Goal: Transaction & Acquisition: Purchase product/service

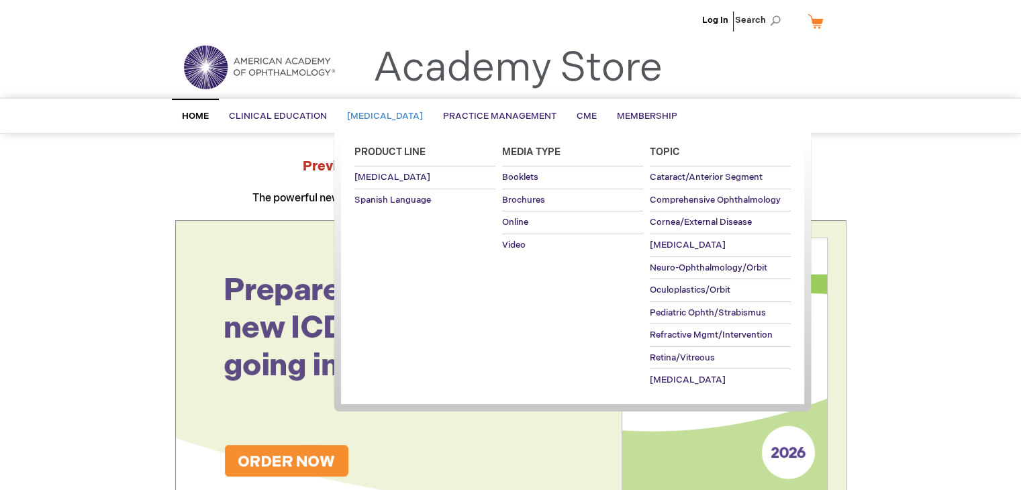
click at [422, 111] on span "[MEDICAL_DATA]" at bounding box center [385, 116] width 76 height 11
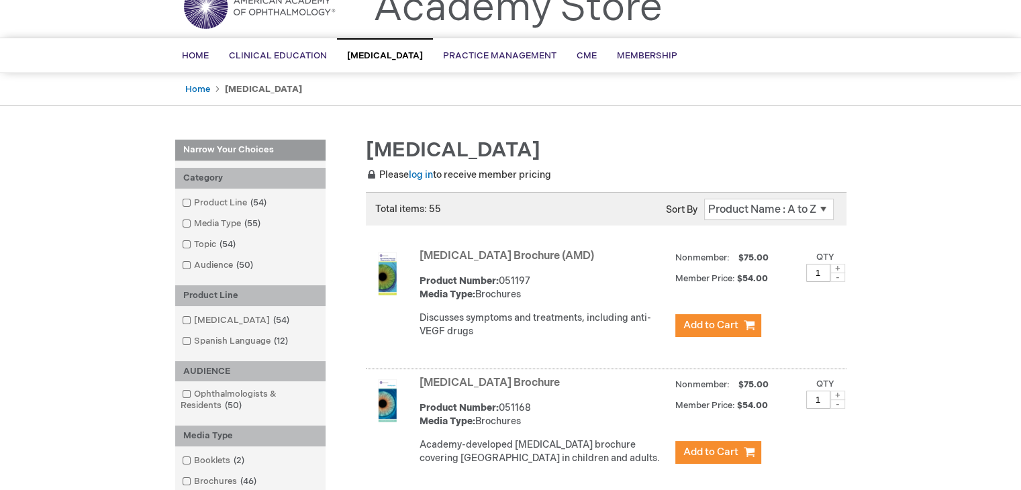
scroll to position [61, 0]
click at [733, 330] on button "Add to Cart" at bounding box center [718, 324] width 86 height 23
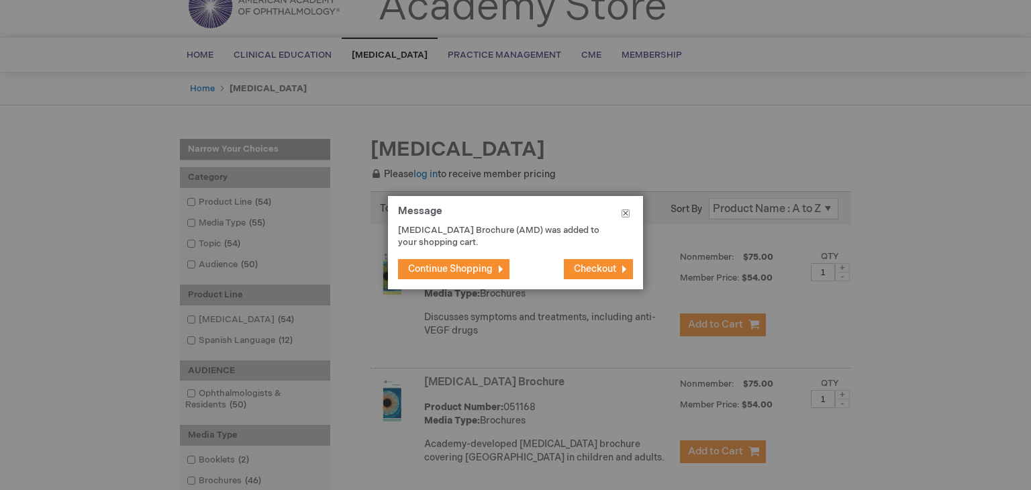
click at [631, 214] on button "Close" at bounding box center [625, 216] width 35 height 40
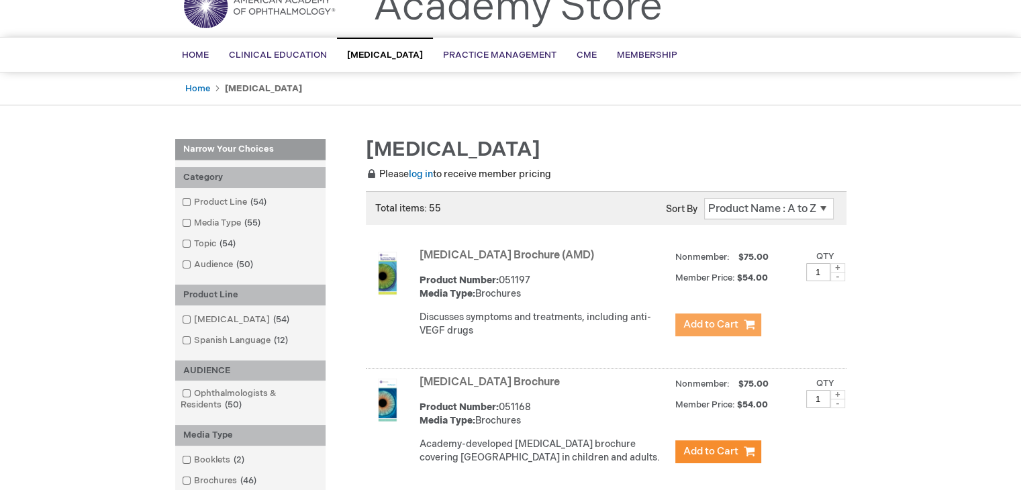
scroll to position [211, 0]
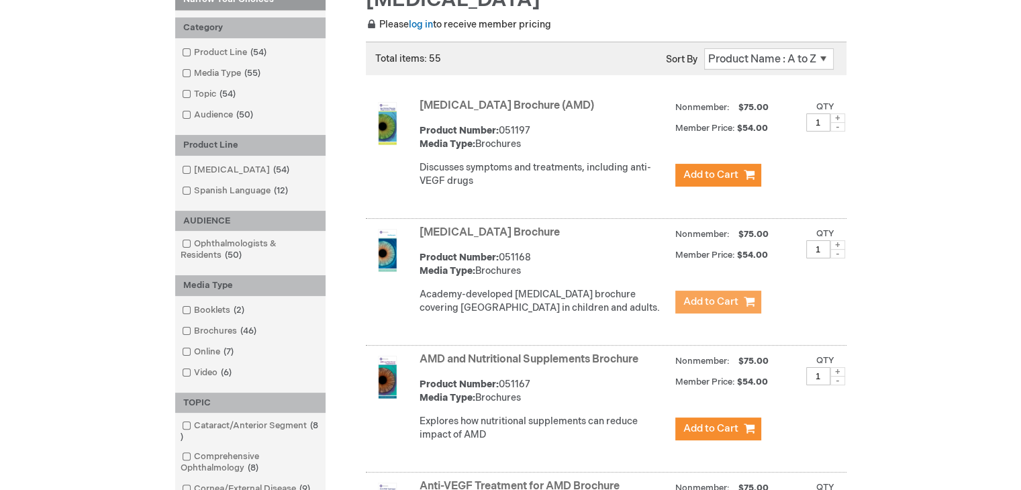
click at [709, 308] on span "Add to Cart" at bounding box center [710, 301] width 55 height 13
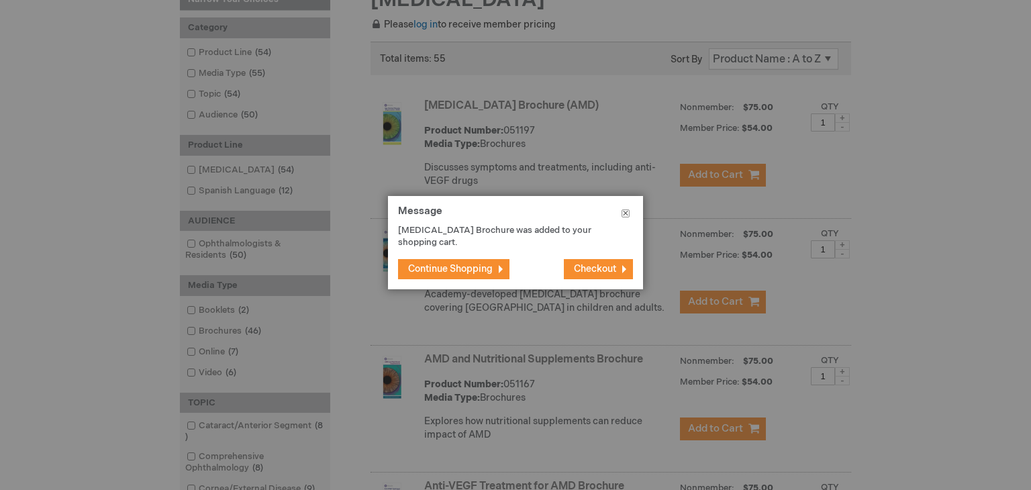
click at [631, 208] on button "Close" at bounding box center [625, 216] width 35 height 40
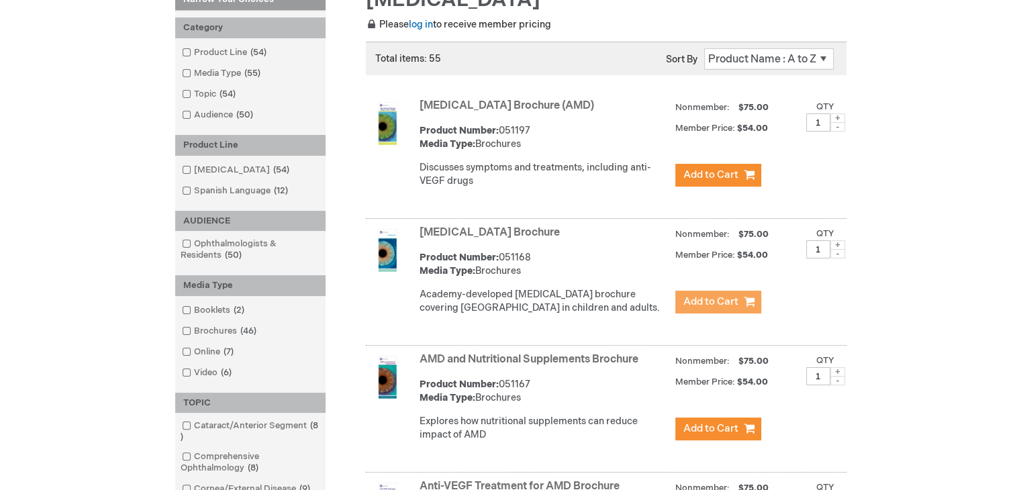
scroll to position [0, 0]
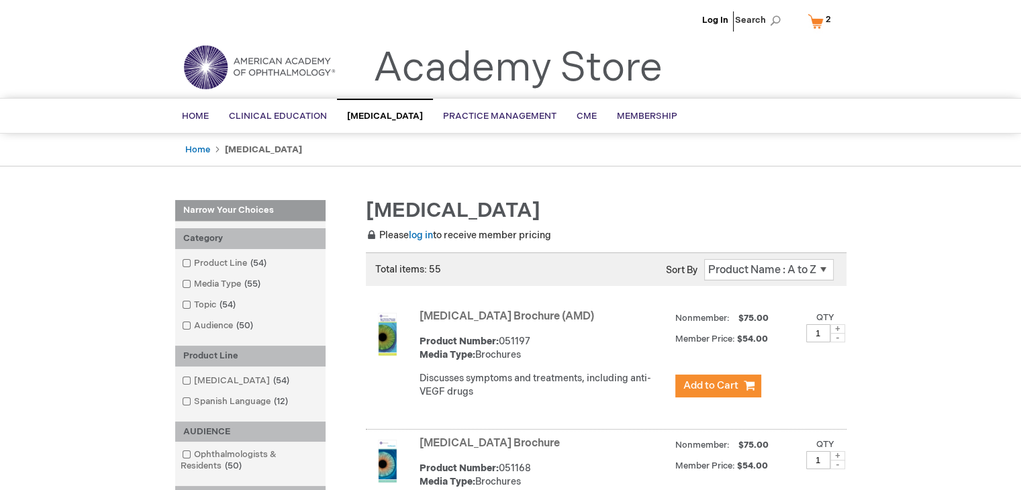
click at [822, 17] on link "My Cart 2 2 items" at bounding box center [821, 20] width 35 height 23
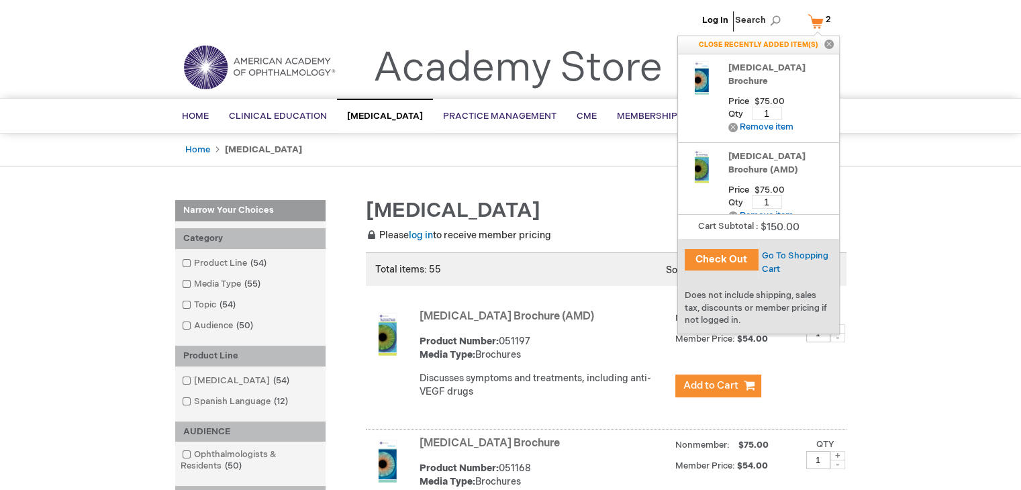
click at [779, 295] on div "Does not include shipping, sales tax, discounts or member pricing if not logged…" at bounding box center [758, 307] width 161 height 51
click at [784, 244] on div "Go To Shopping Cart" at bounding box center [798, 261] width 81 height 44
click at [780, 250] on span "Go To Shopping Cart" at bounding box center [795, 262] width 66 height 24
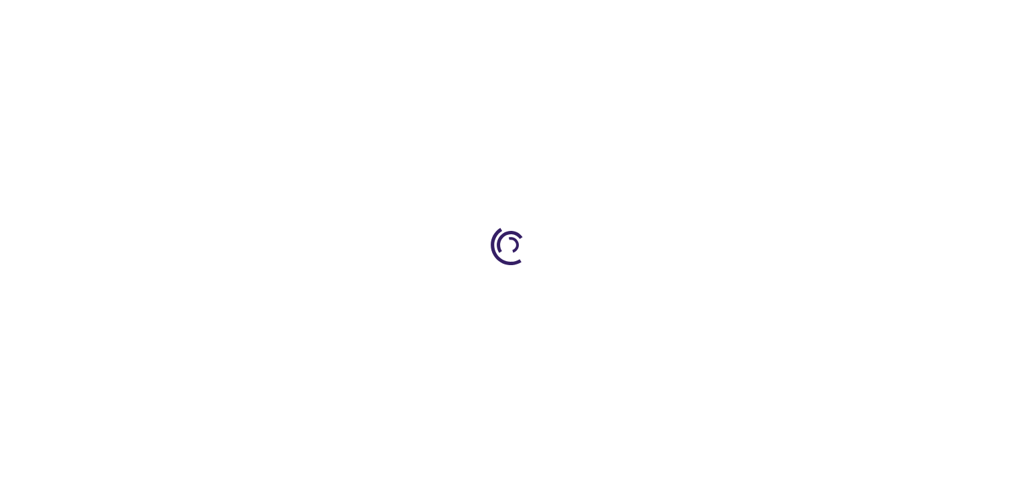
select select "US"
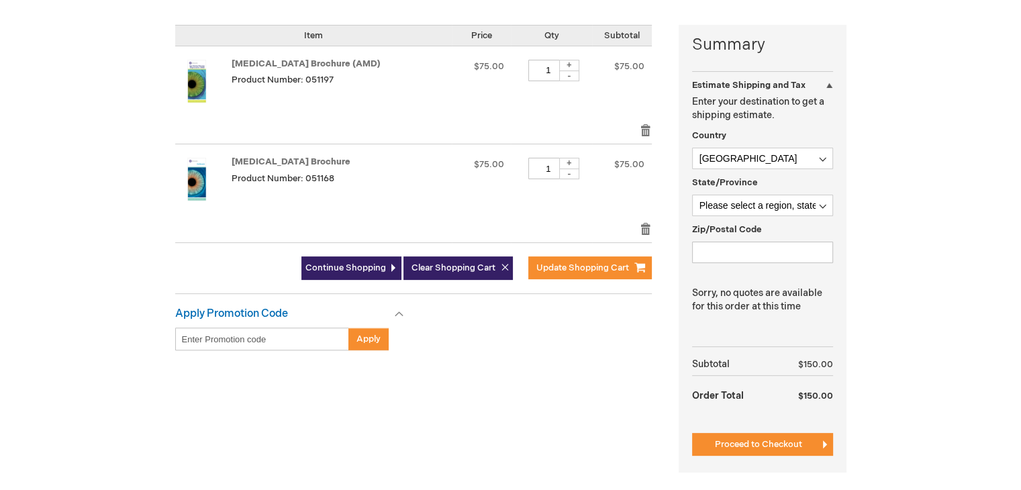
scroll to position [342, 0]
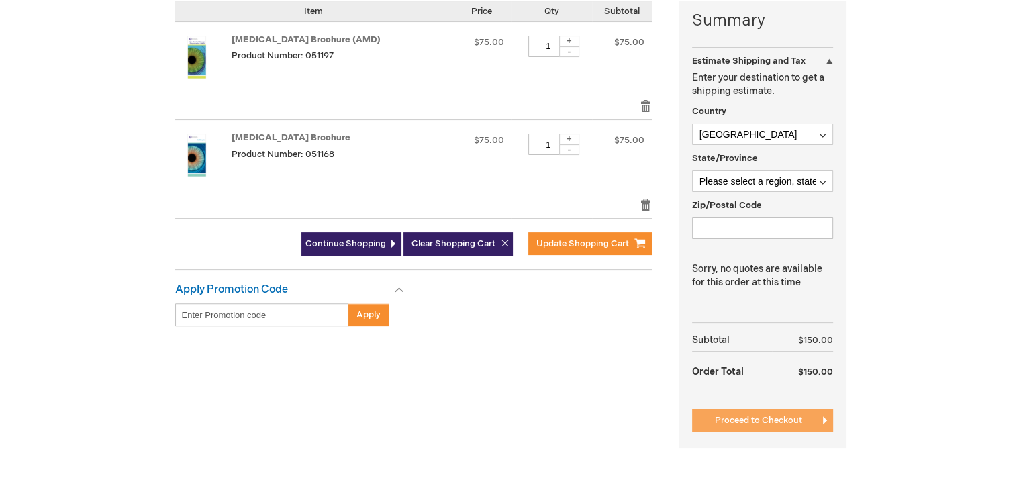
click at [732, 416] on span "Proceed to Checkout" at bounding box center [758, 420] width 87 height 11
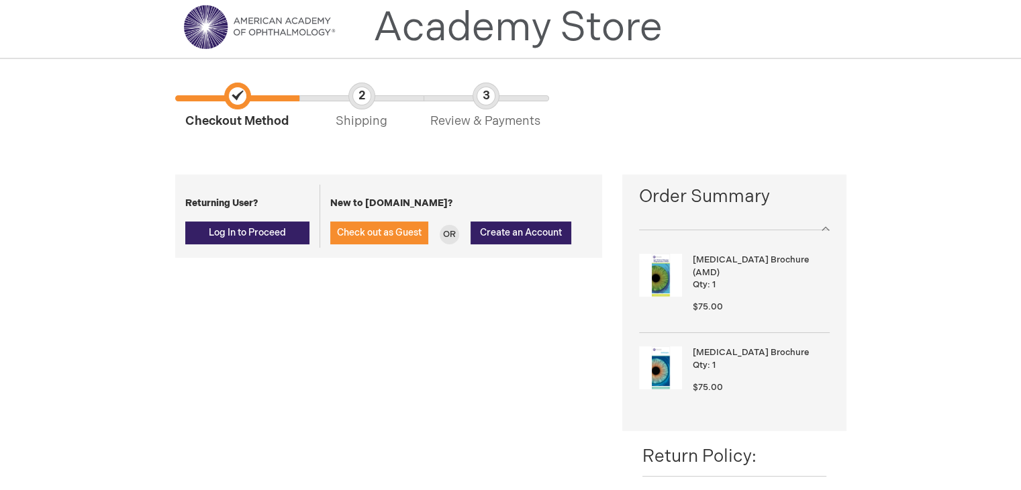
scroll to position [40, 0]
click at [378, 221] on div "New to aao.org? Check out as Guest OR Create an Account" at bounding box center [455, 216] width 273 height 63
click at [371, 233] on span "Check out as Guest" at bounding box center [379, 232] width 85 height 11
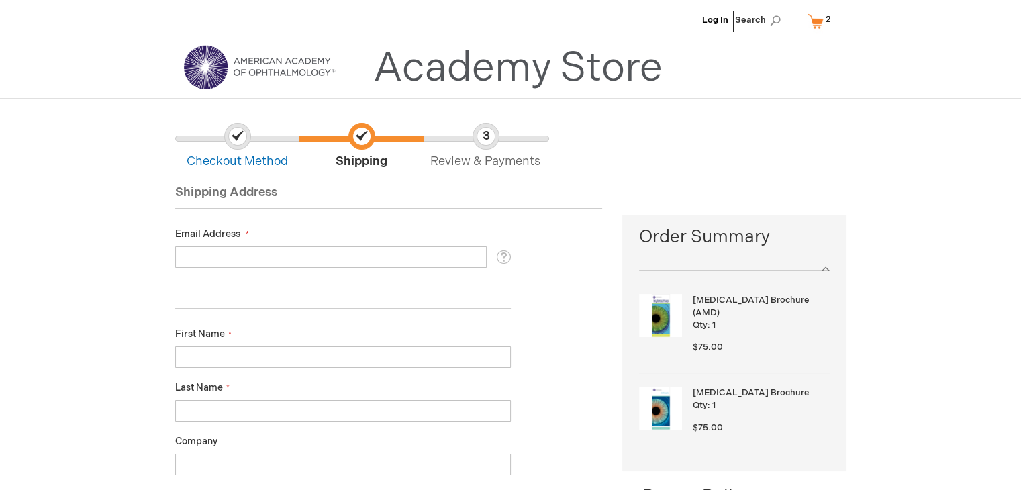
click at [344, 270] on fieldset "Email Address Tooltip We'll send your order confirmation here. You already have…" at bounding box center [342, 254] width 335 height 54
click at [354, 262] on input "Email Address" at bounding box center [330, 256] width 311 height 21
type input "mohamed.azarudeen@ziffity.com"
click at [353, 252] on input "Email Address" at bounding box center [330, 256] width 311 height 21
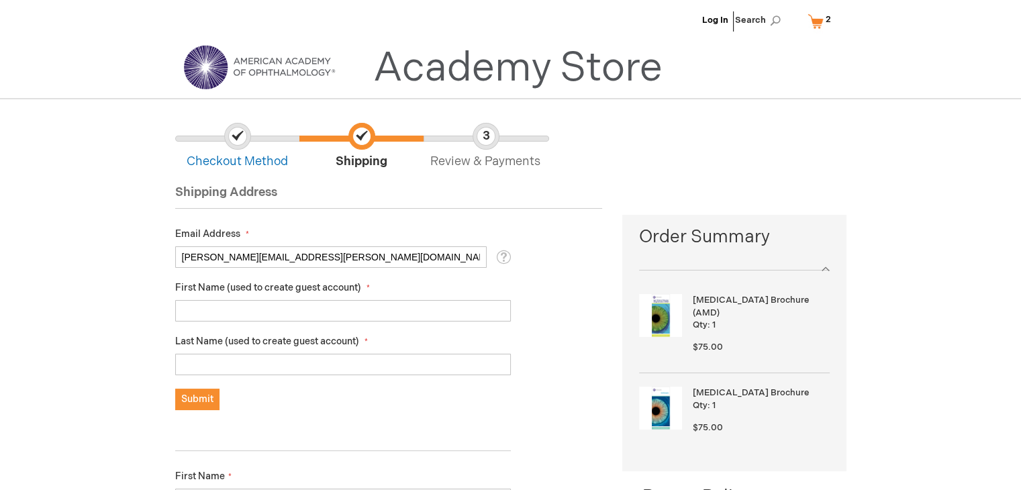
drag, startPoint x: 349, startPoint y: 265, endPoint x: 212, endPoint y: 265, distance: 136.9
click at [212, 265] on input "mohamed.azarudeen@ziffity.com" at bounding box center [330, 256] width 311 height 21
type input "m"
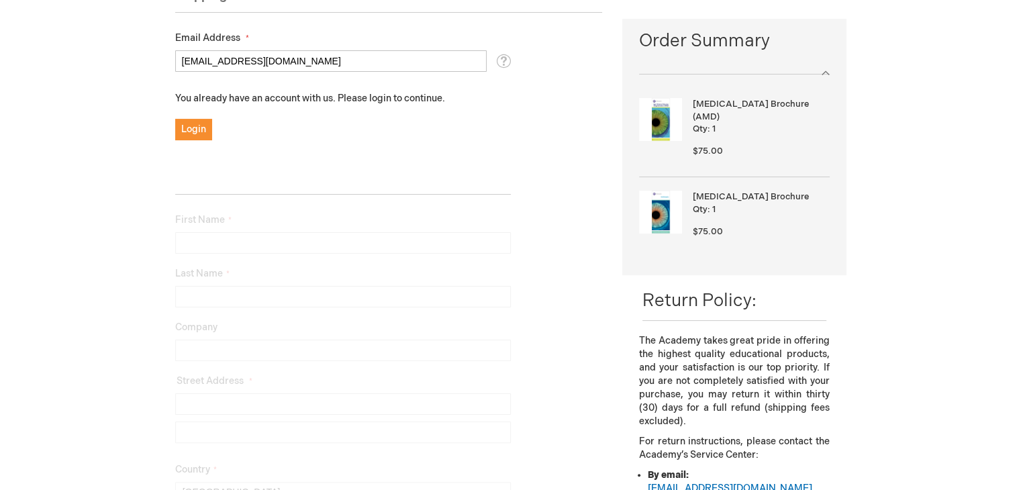
scroll to position [199, 0]
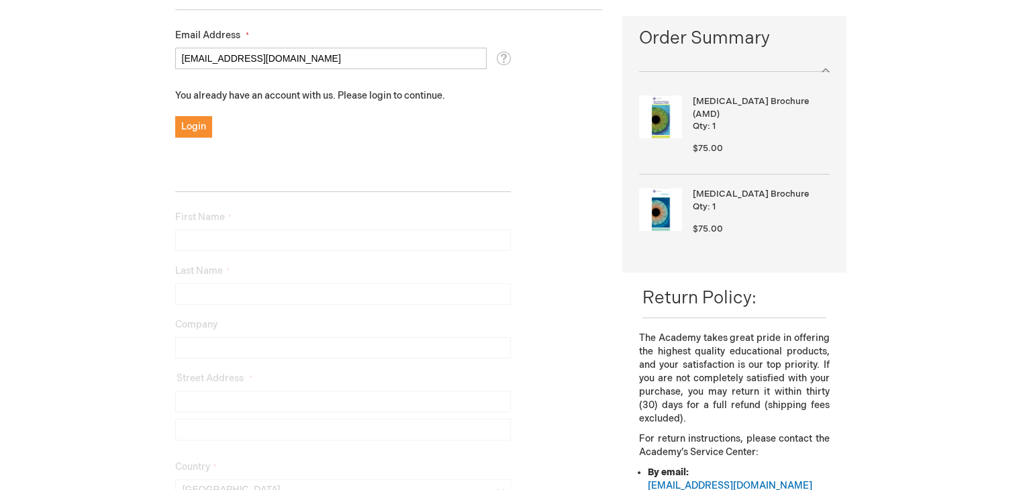
click at [294, 54] on input "akshay.subramaniam+QA@ziffity.com" at bounding box center [330, 58] width 311 height 21
click at [289, 58] on input "akshay.subramaniam+QA@ziffity.com" at bounding box center [330, 58] width 311 height 21
click at [83, 64] on div "Log In Search My Cart 2 2 items CLOSE RECENTLY ADDED ITEM(S) Close Recently add…" at bounding box center [510, 452] width 1021 height 1302
click at [326, 54] on input "akshay.subramaniam+QATESTING@ziffity.com" at bounding box center [330, 58] width 311 height 21
type input "akshay.subramaniam+QATESTING12@ziffity.com"
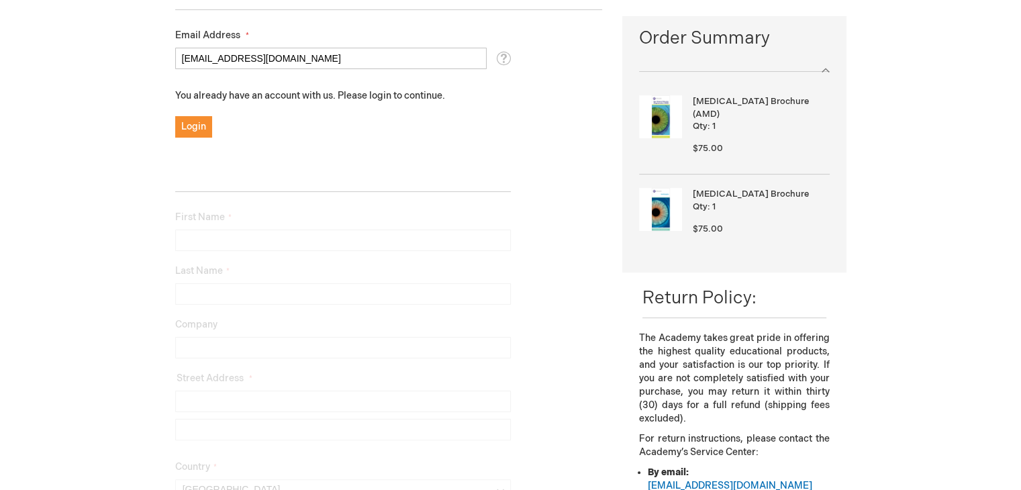
click at [52, 117] on div "Log In Search My Cart 2 2 items CLOSE RECENTLY ADDED ITEM(S) Close Recently add…" at bounding box center [510, 452] width 1021 height 1302
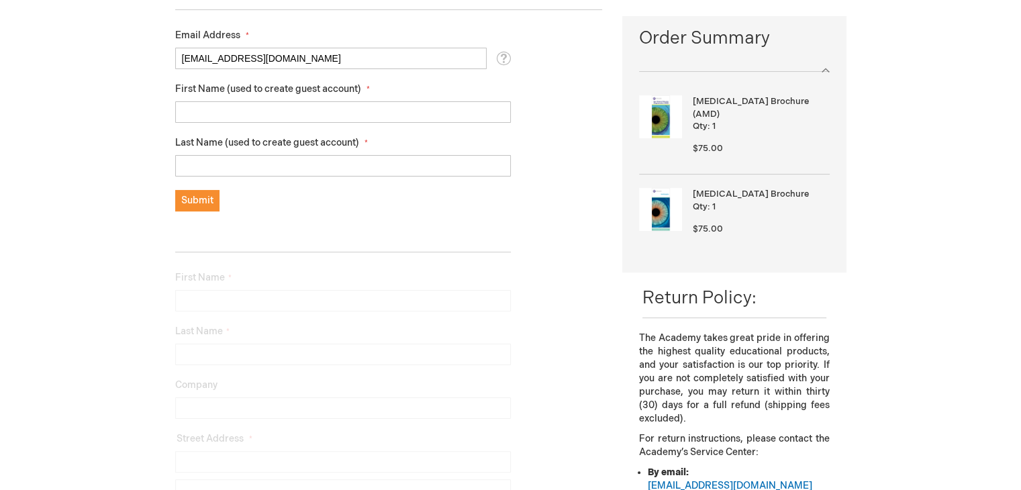
click at [286, 105] on input "First Name (used to create guest account)" at bounding box center [342, 111] width 335 height 21
type input "Akshay"
click at [196, 159] on input "S" at bounding box center [342, 165] width 335 height 21
type input "S"
click at [137, 176] on div "Log In Search My Cart 2 2 items CLOSE RECENTLY ADDED ITEM(S) Close Recently add…" at bounding box center [510, 482] width 1021 height 1362
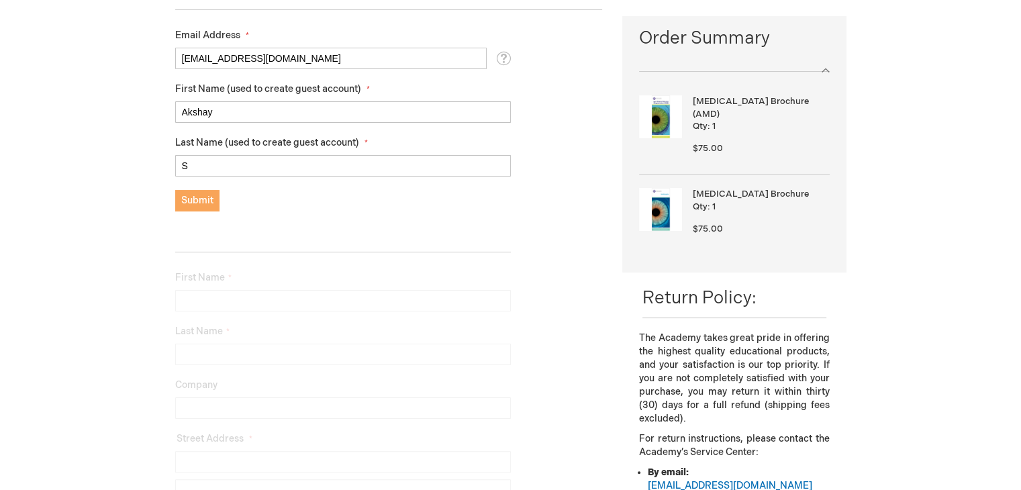
click at [183, 195] on span "Submit" at bounding box center [197, 200] width 32 height 11
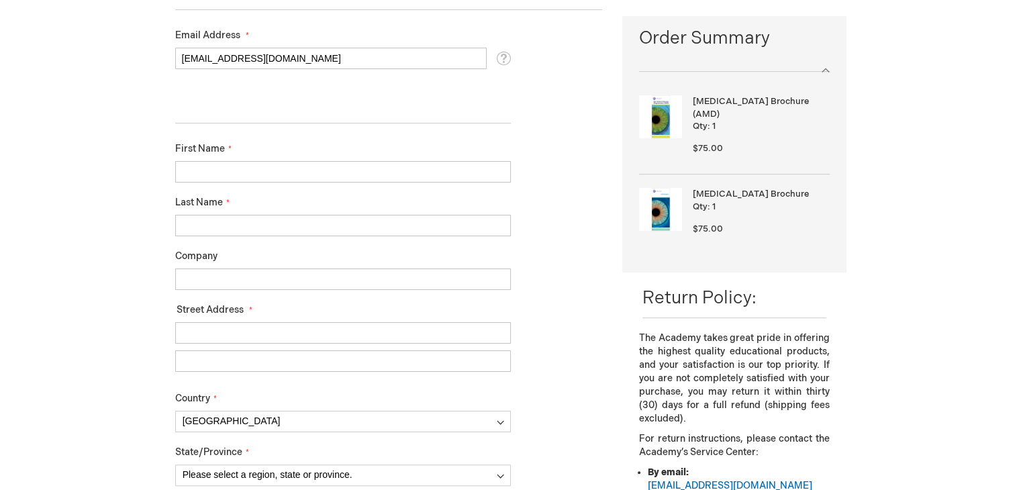
scroll to position [223, 0]
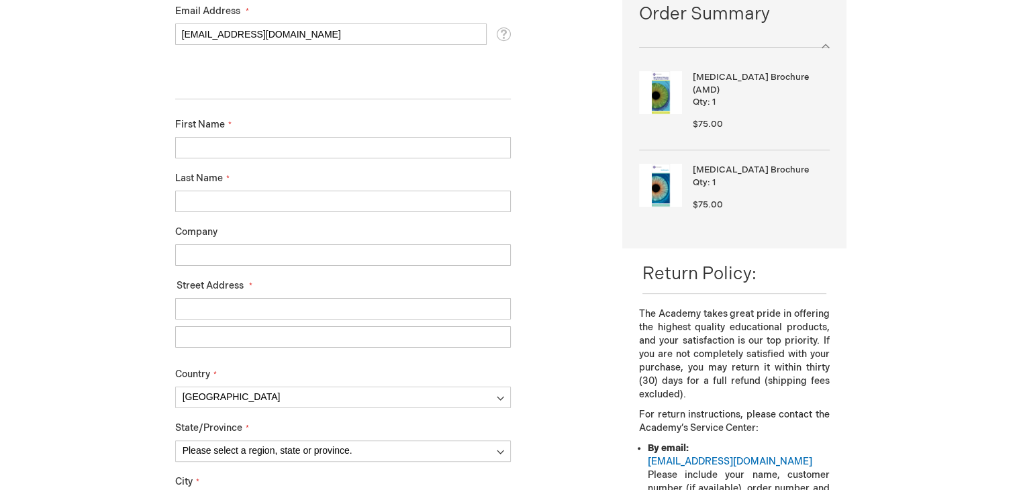
click at [225, 145] on input "First Name" at bounding box center [342, 147] width 335 height 21
type input "Akshay"
type input "S"
type input "Ziffity"
type input "No 12 Tulip garden"
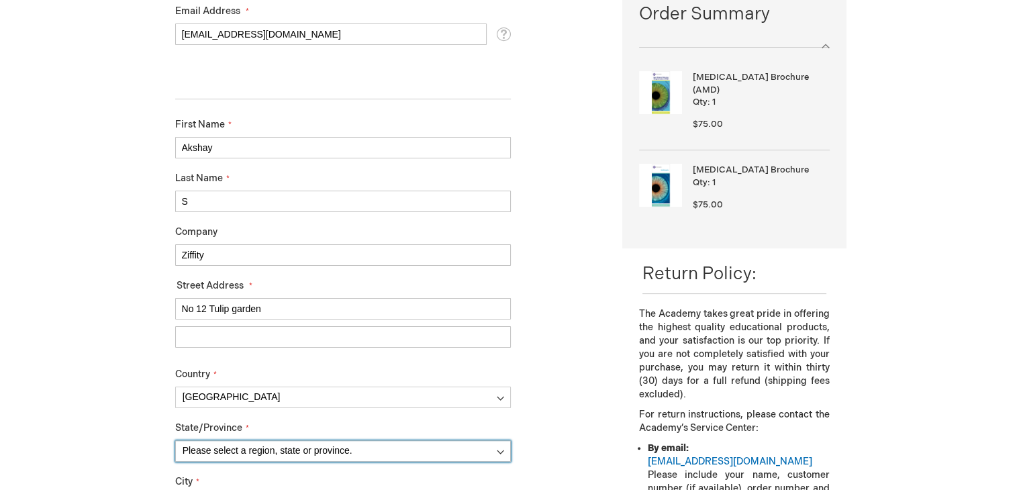
select select "31"
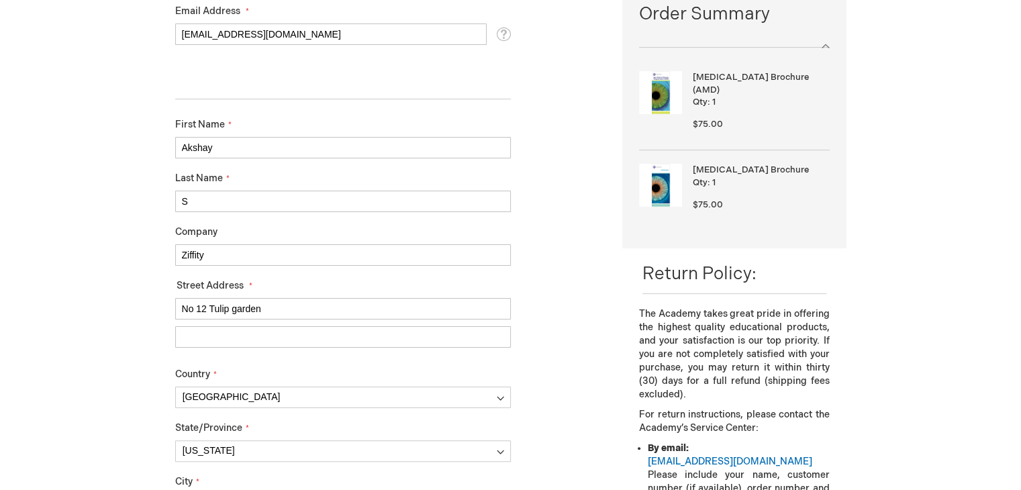
type input "[US_STATE]"
type input "98796"
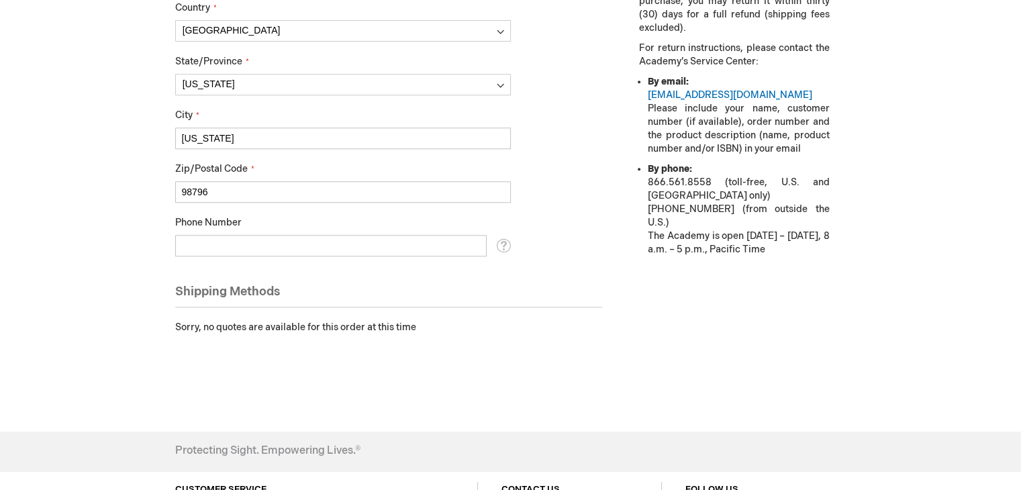
scroll to position [632, 0]
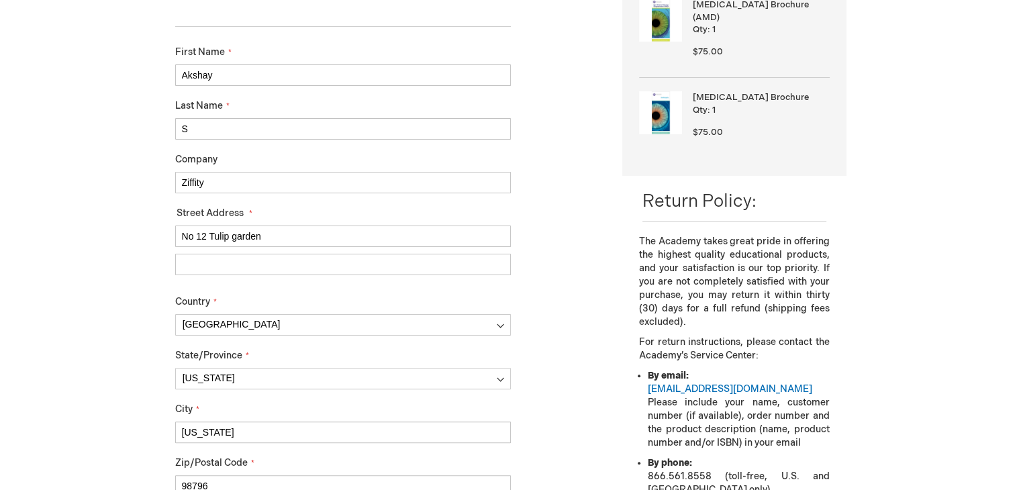
scroll to position [0, 0]
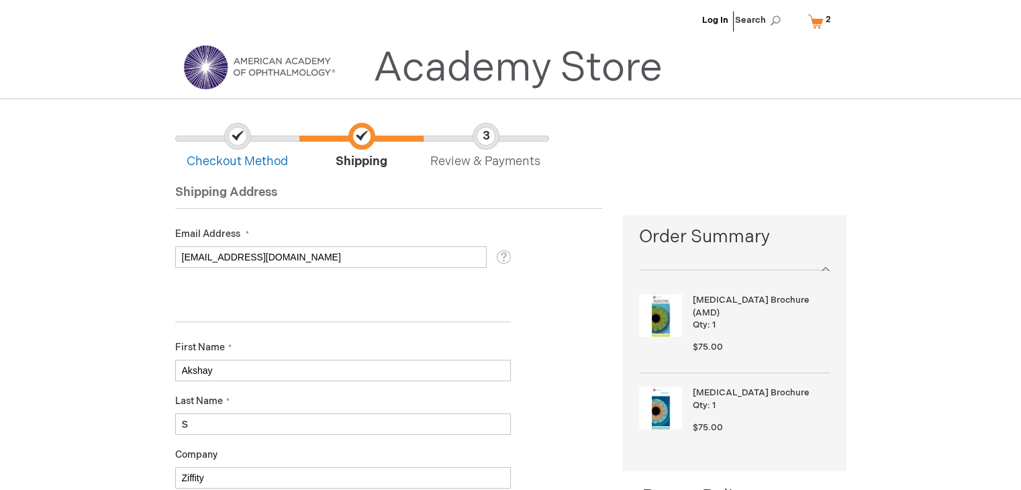
click at [492, 54] on link "Academy Store" at bounding box center [517, 68] width 289 height 48
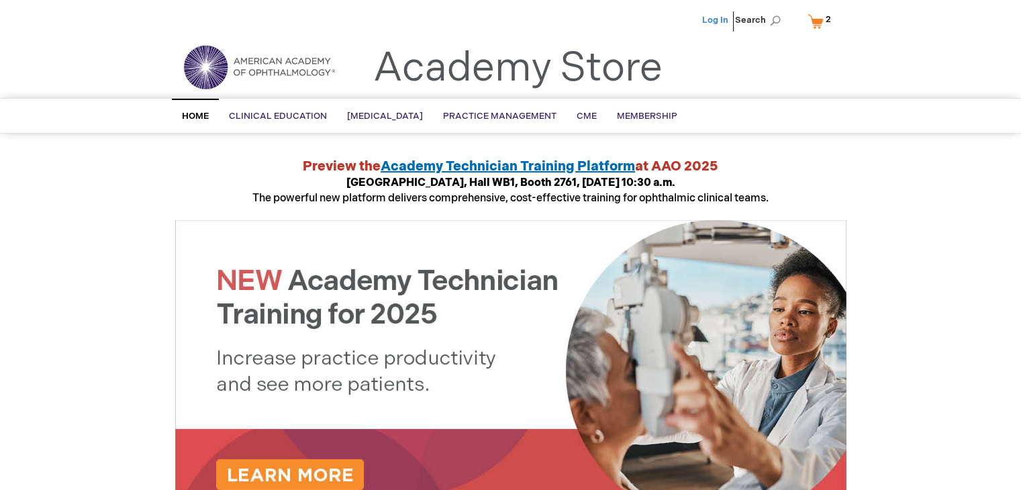
click at [710, 21] on link "Log In" at bounding box center [715, 20] width 26 height 11
click at [674, 18] on span "[PERSON_NAME]" at bounding box center [648, 20] width 74 height 11
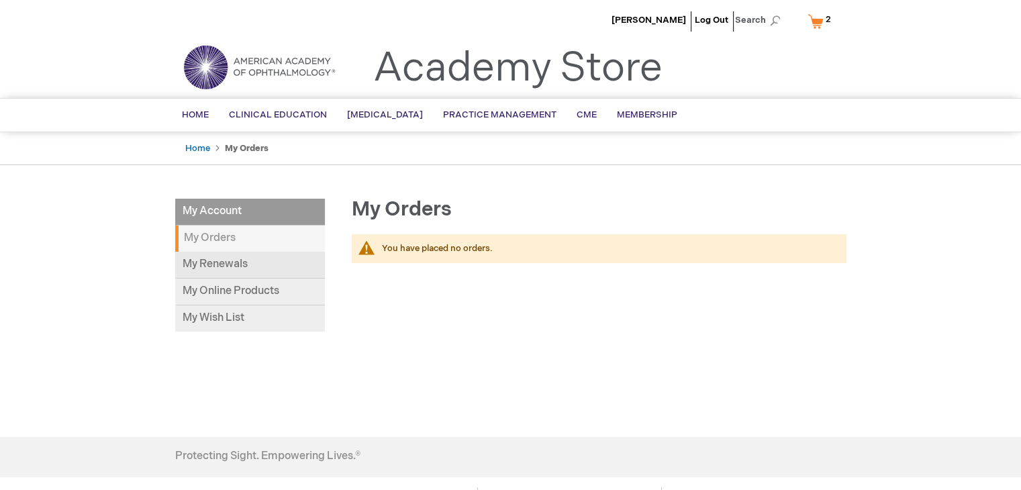
click at [223, 265] on link "My Renewals" at bounding box center [250, 265] width 150 height 27
click at [234, 301] on link "My Online Products" at bounding box center [250, 291] width 150 height 27
click at [210, 312] on link "My Wish List" at bounding box center [250, 318] width 150 height 26
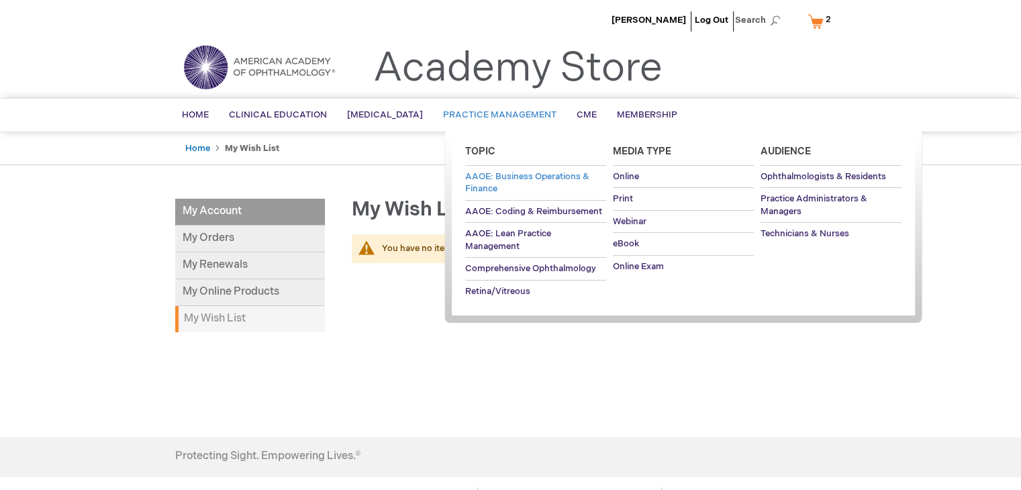
click at [488, 171] on span "AAOE: Business Operations & Finance" at bounding box center [527, 182] width 124 height 23
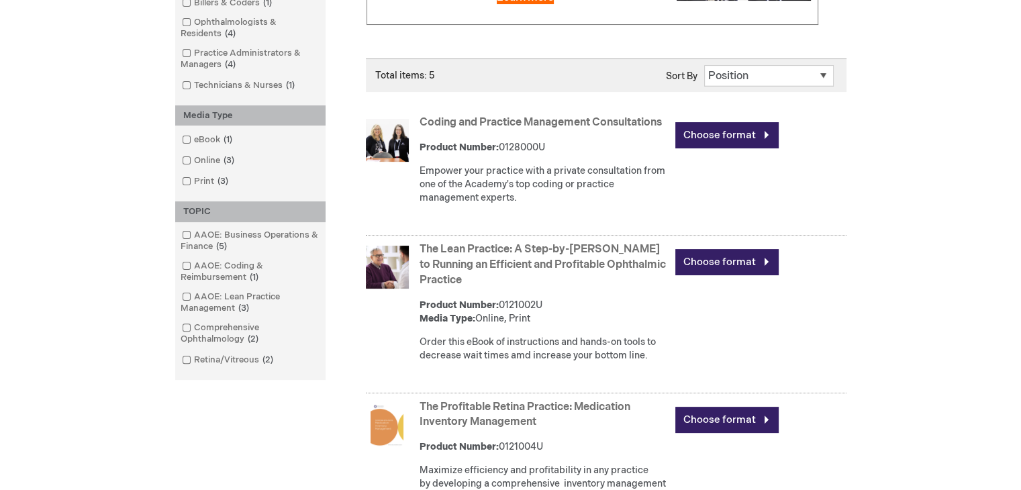
scroll to position [317, 0]
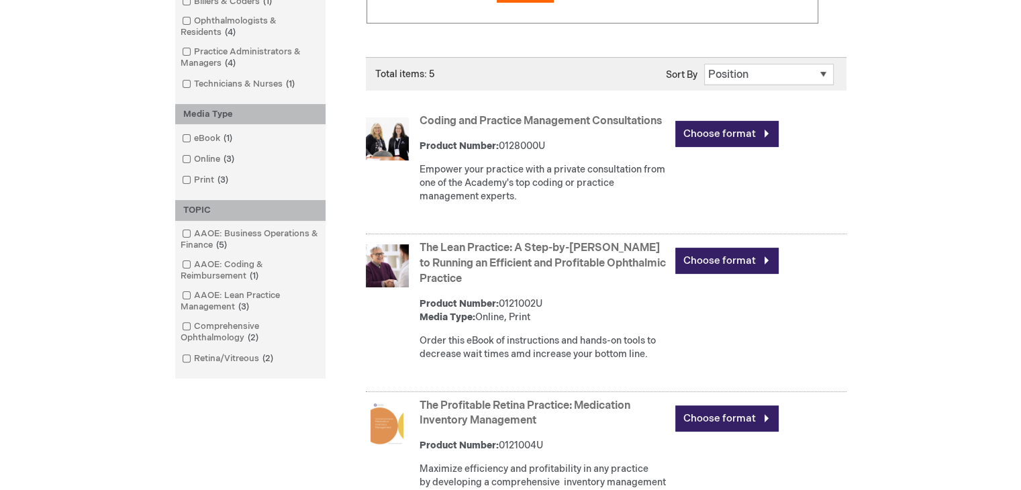
click at [488, 127] on link "Coding and Practice Management Consultations" at bounding box center [540, 121] width 242 height 13
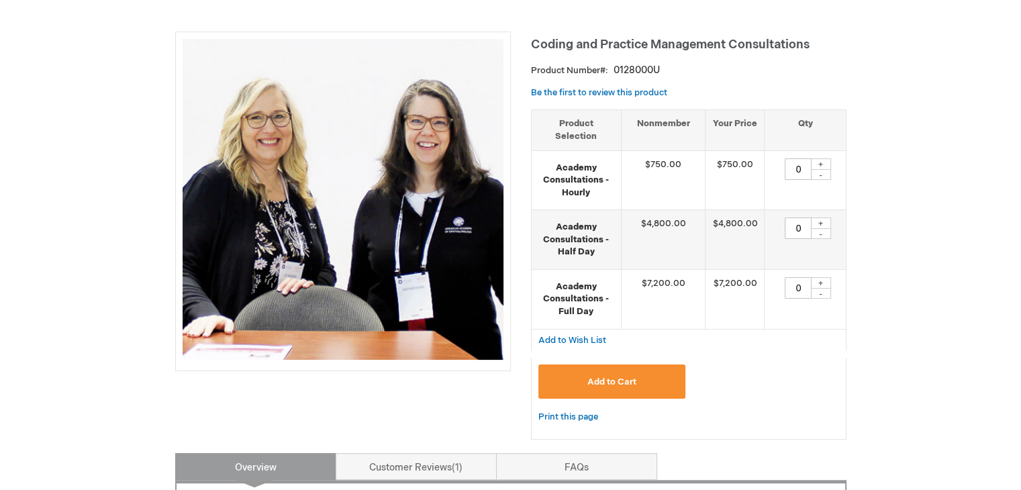
scroll to position [187, 0]
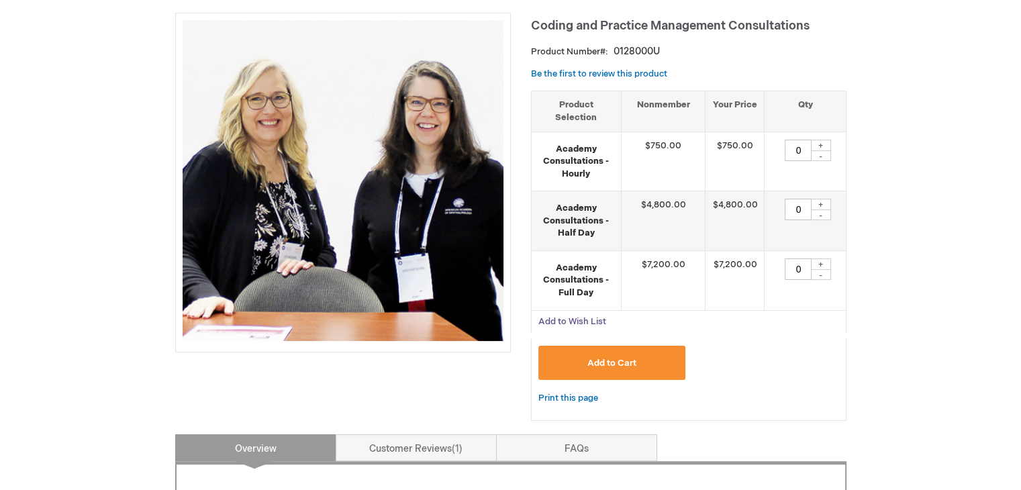
click at [590, 316] on span "Add to Wish List" at bounding box center [572, 321] width 68 height 11
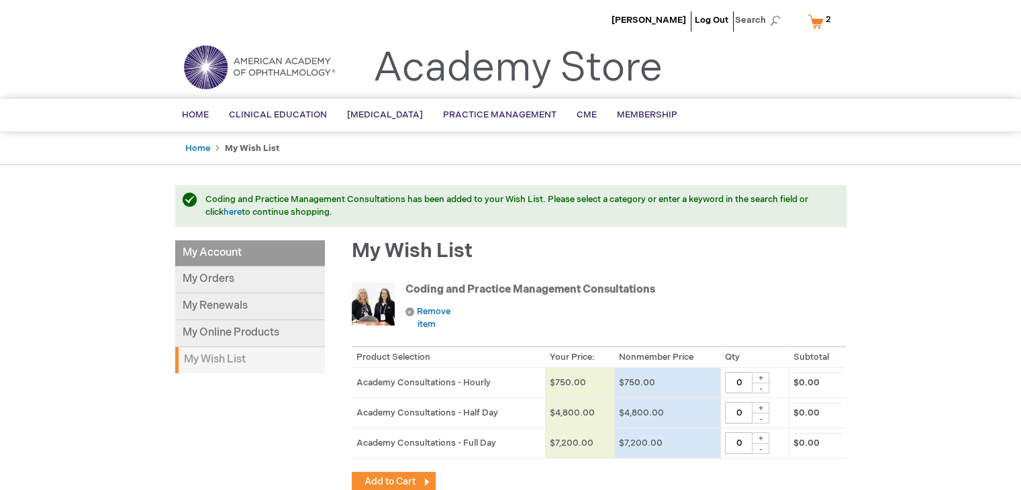
drag, startPoint x: 796, startPoint y: 19, endPoint x: 821, endPoint y: 150, distance: 133.2
click at [821, 150] on div "[PERSON_NAME] Log Out Search My Cart 2 2 items CLOSE RECENTLY ADDED ITEM(S) Clo…" at bounding box center [510, 441] width 1021 height 882
click at [819, 21] on link "My Cart 2 2 items" at bounding box center [821, 20] width 35 height 23
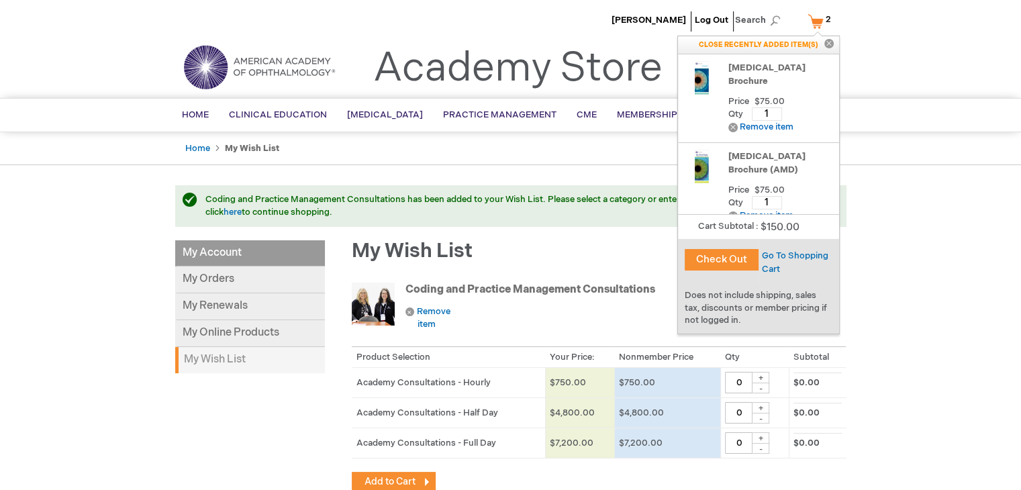
click at [835, 256] on div "Go To Shopping Cart" at bounding box center [798, 262] width 81 height 27
click at [804, 250] on span "Go To Shopping Cart" at bounding box center [795, 262] width 66 height 24
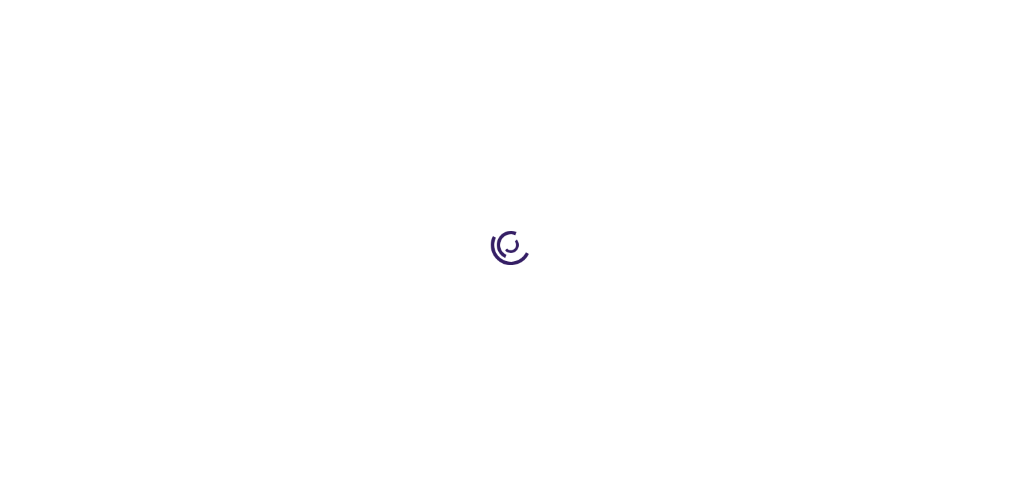
select select "US"
select select "31"
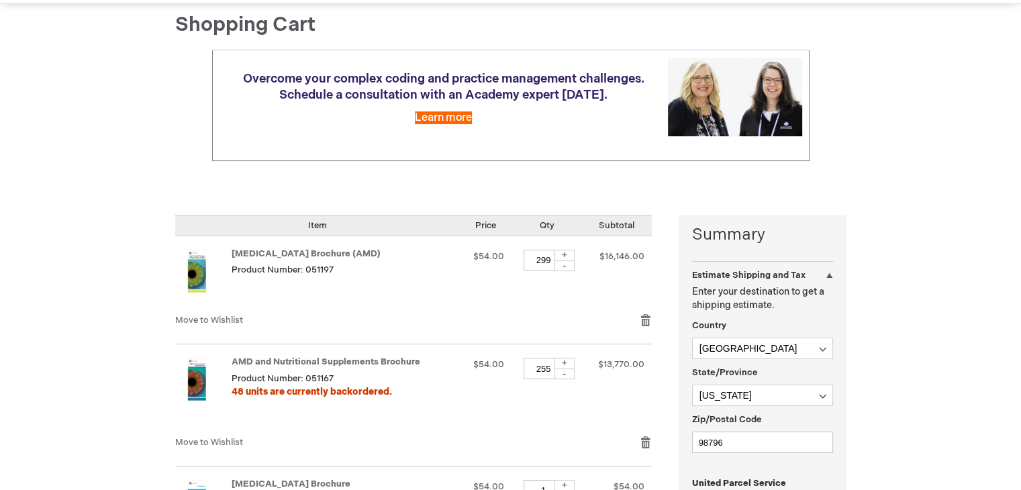
scroll to position [129, 0]
click at [558, 264] on input "299" at bounding box center [543, 259] width 40 height 21
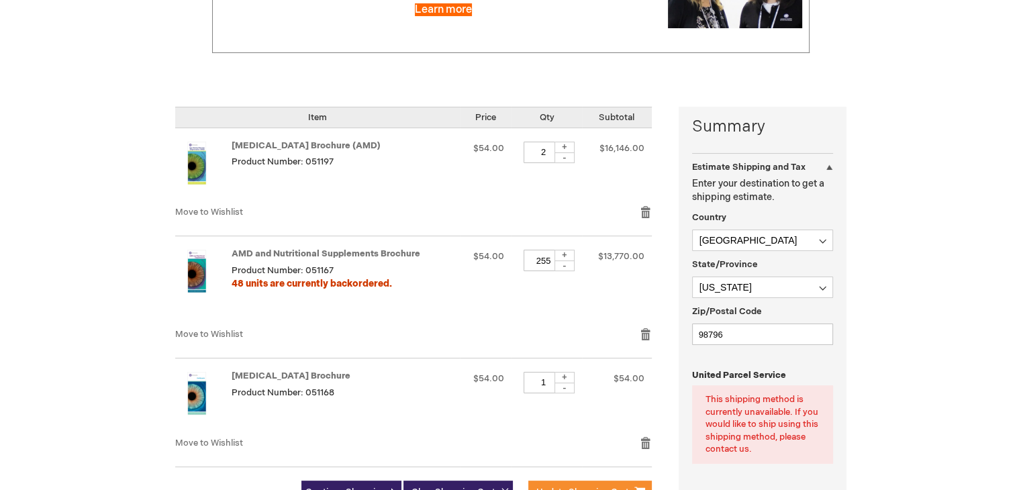
scroll to position [244, 0]
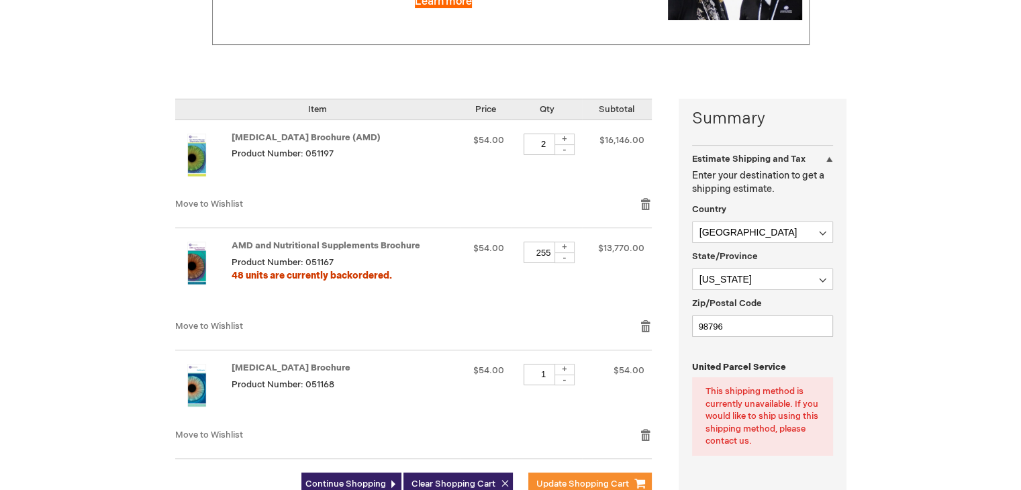
type input "2"
click at [560, 254] on input "255" at bounding box center [543, 252] width 40 height 21
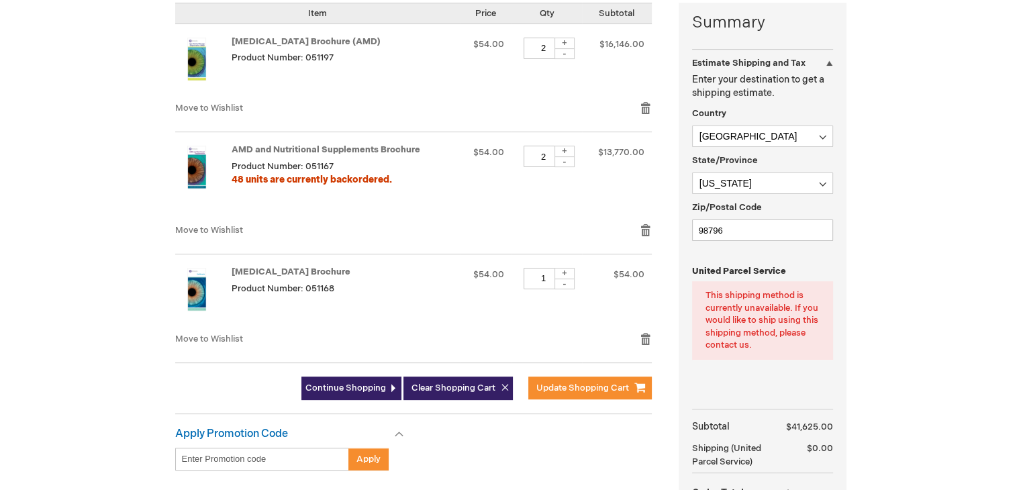
scroll to position [342, 0]
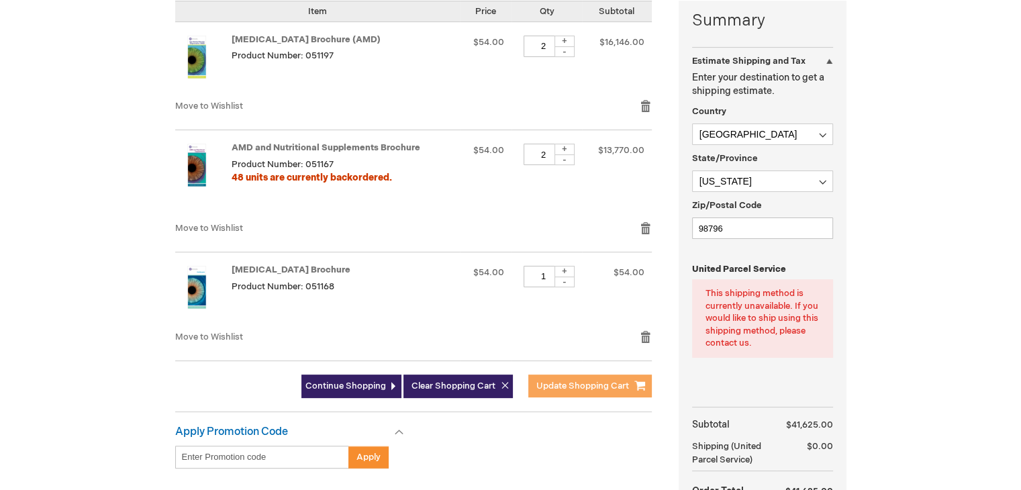
type input "2"
click at [606, 382] on span "Update Shopping Cart" at bounding box center [582, 385] width 93 height 11
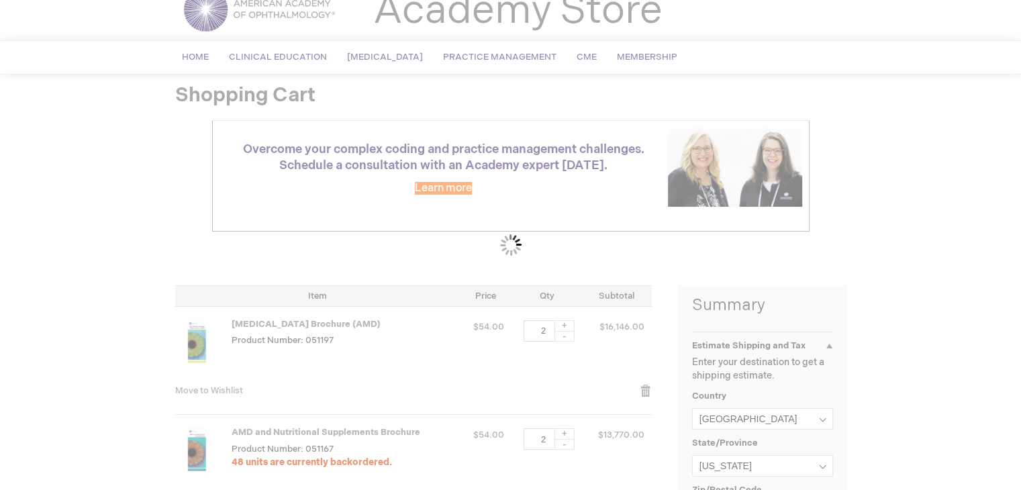
scroll to position [0, 0]
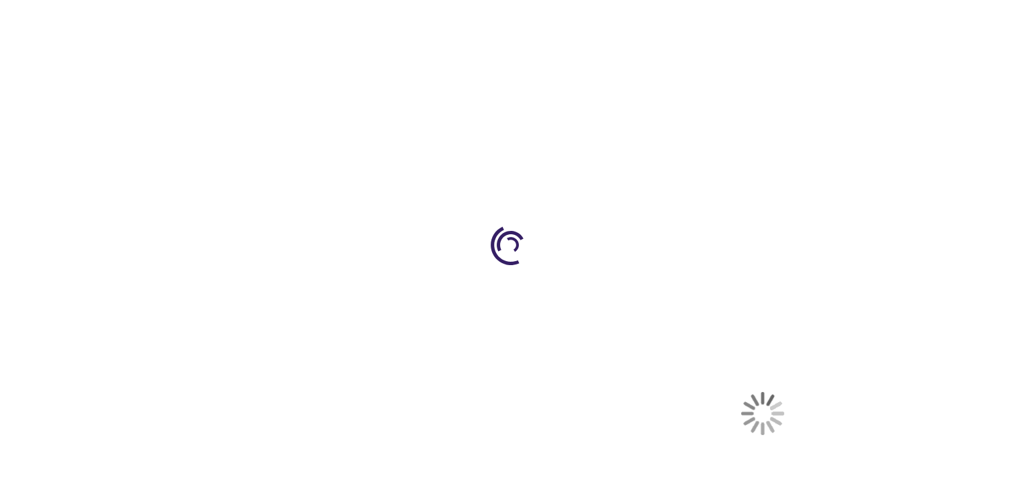
select select "US"
select select "31"
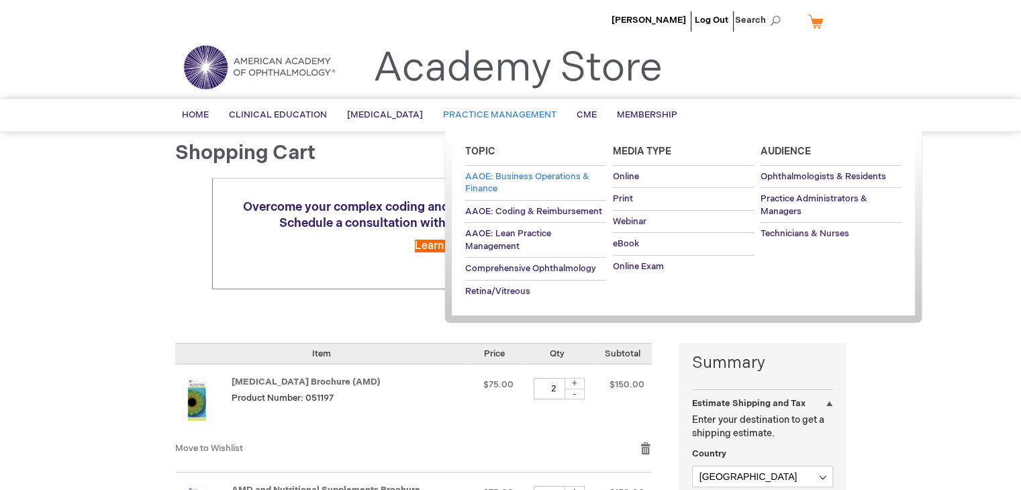
click at [513, 168] on link "AAOE: Business Operations & Finance" at bounding box center [535, 183] width 141 height 34
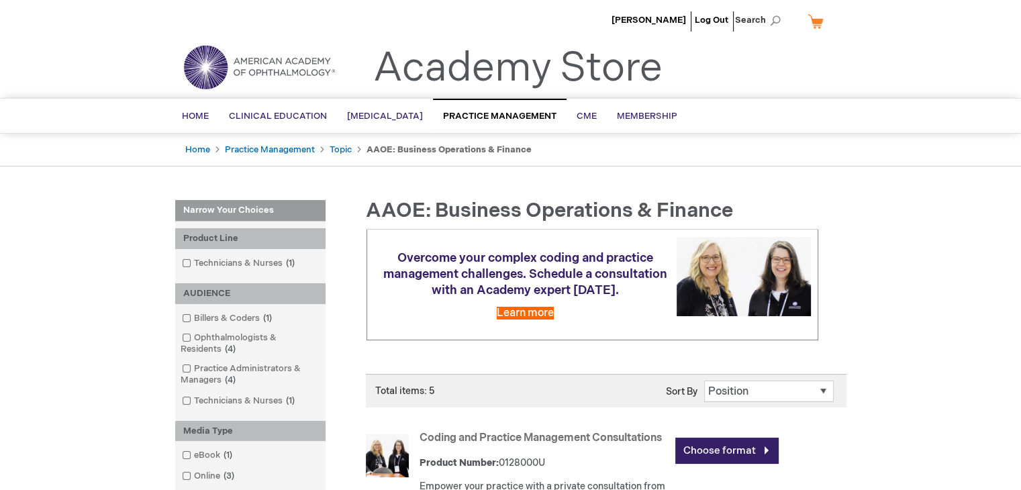
click at [827, 22] on link "My Cart" at bounding box center [820, 20] width 32 height 23
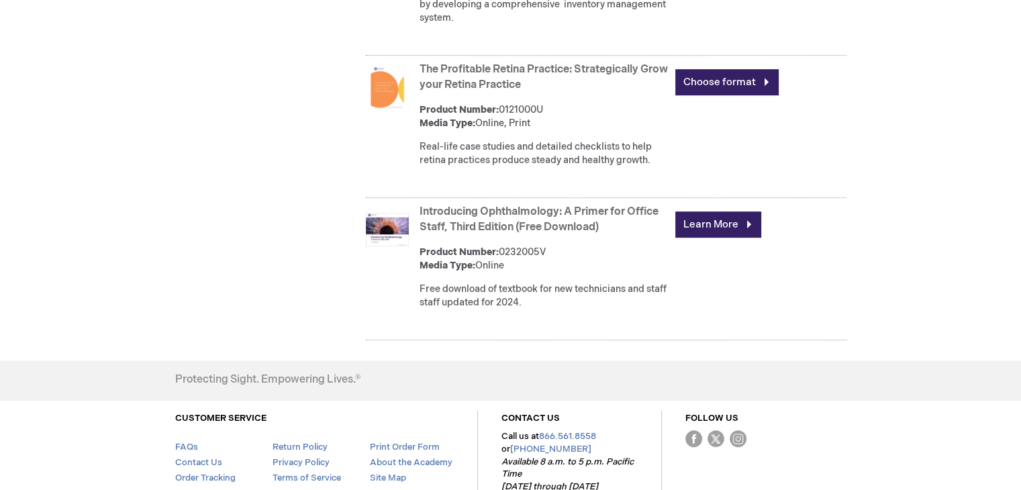
scroll to position [802, 0]
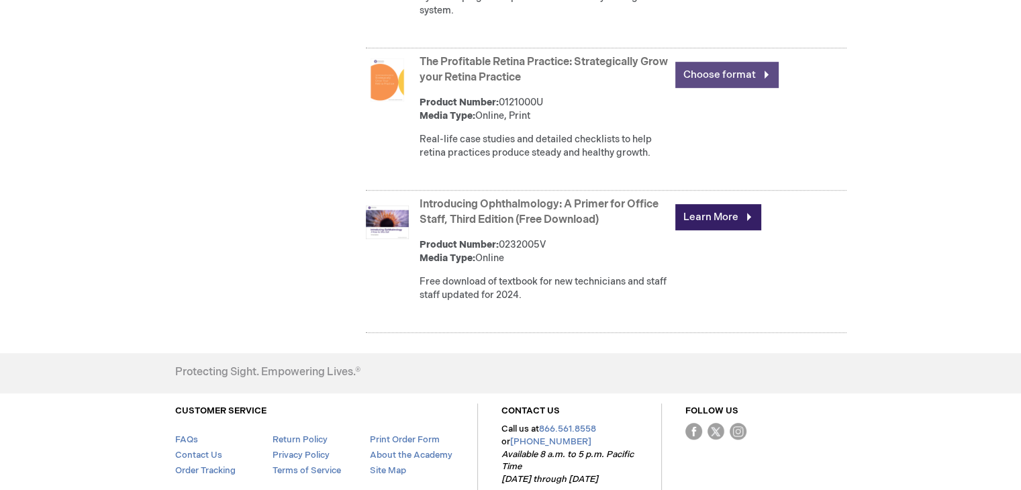
click at [718, 88] on link "Choose format" at bounding box center [726, 75] width 103 height 26
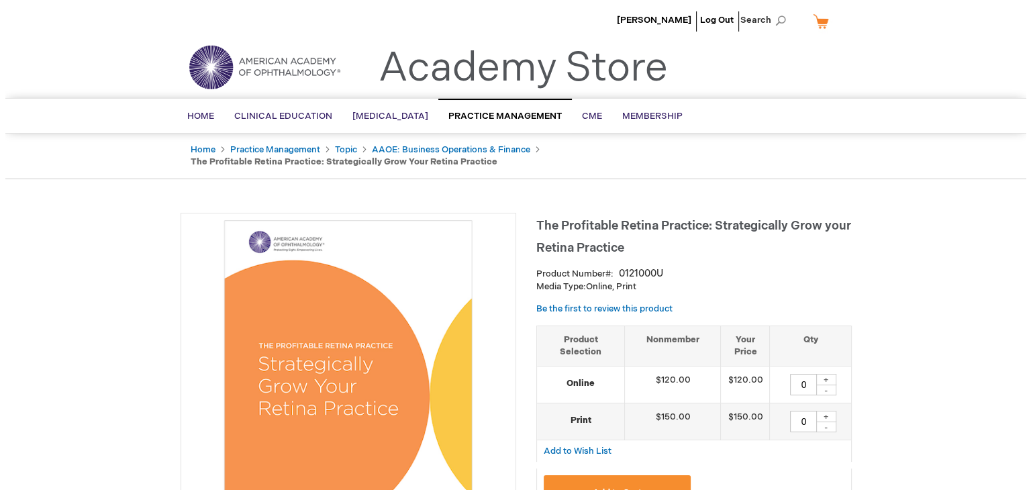
scroll to position [85, 0]
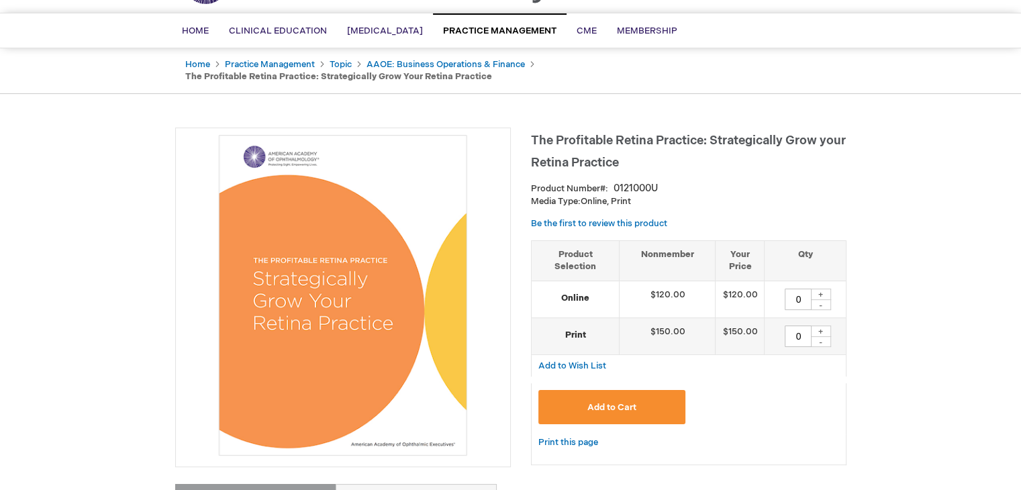
click at [820, 296] on div "+" at bounding box center [821, 294] width 20 height 11
type input "1"
click at [816, 333] on div "+" at bounding box center [821, 330] width 20 height 11
type input "1"
click at [663, 390] on button "Add to Cart" at bounding box center [612, 407] width 148 height 34
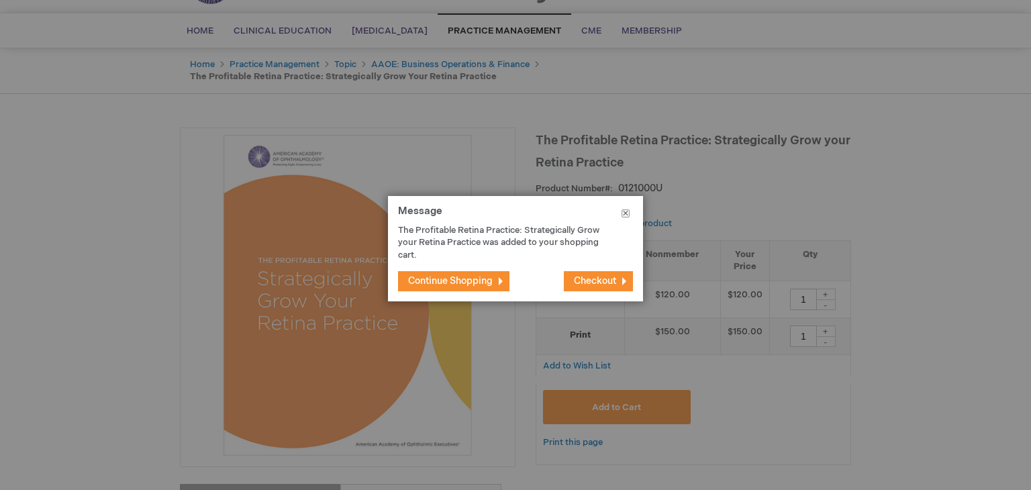
click at [626, 218] on button "Close" at bounding box center [625, 216] width 35 height 40
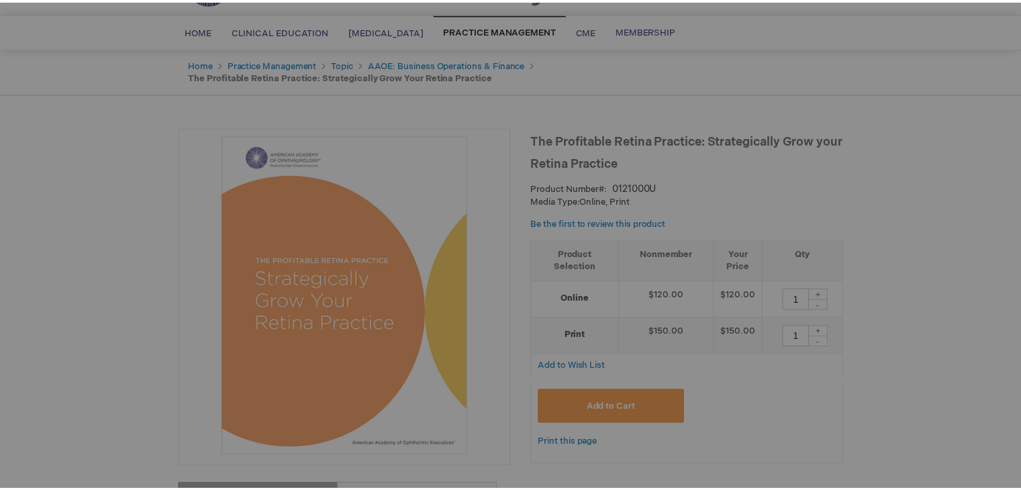
scroll to position [0, 0]
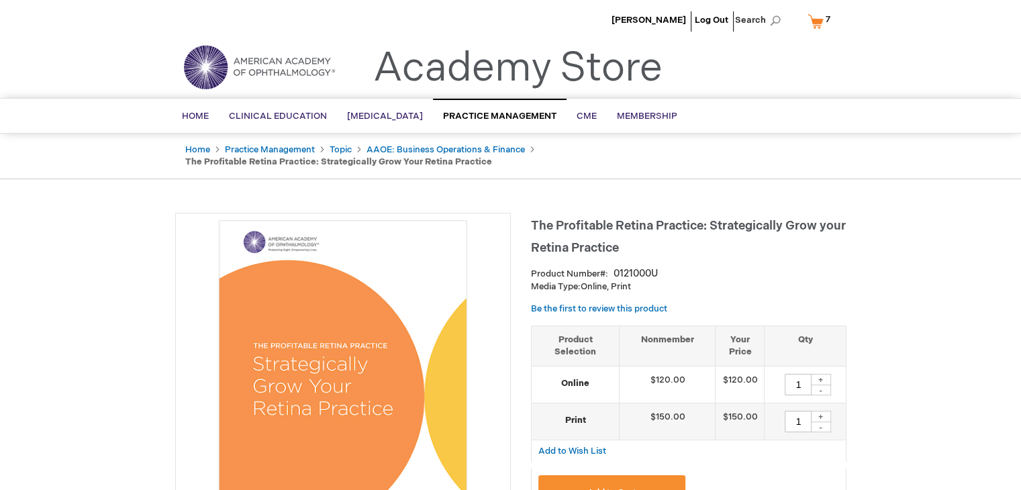
click at [813, 25] on link "My Cart 7 7 items" at bounding box center [821, 20] width 34 height 23
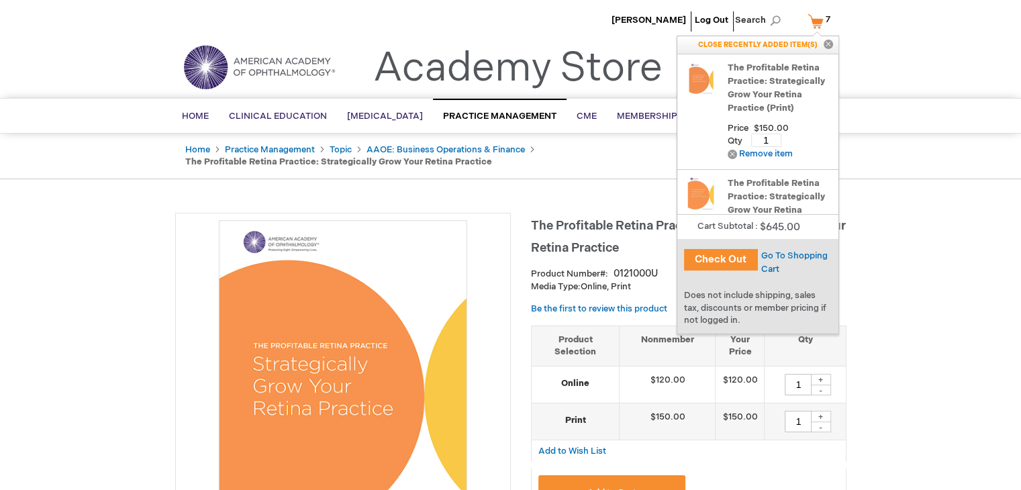
click at [743, 265] on button "Check Out" at bounding box center [721, 259] width 74 height 21
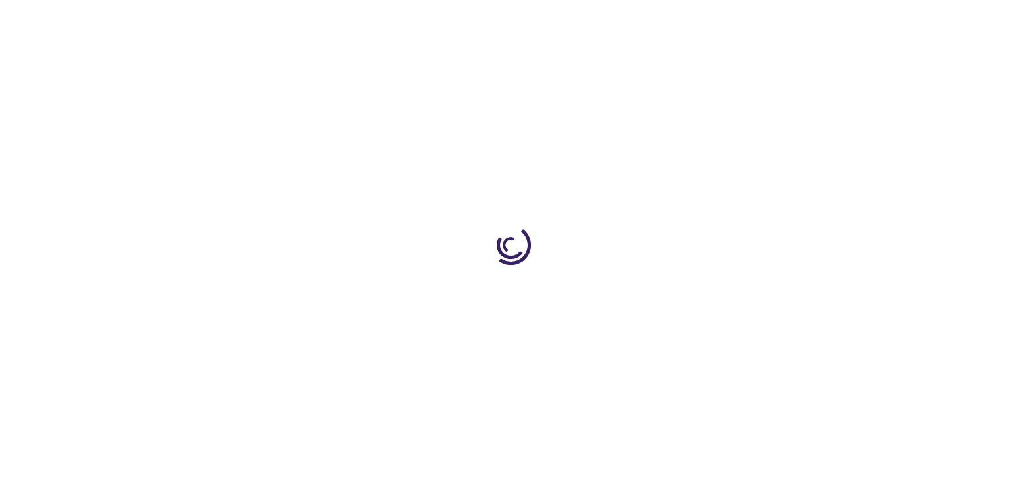
select select "US"
select select "31"
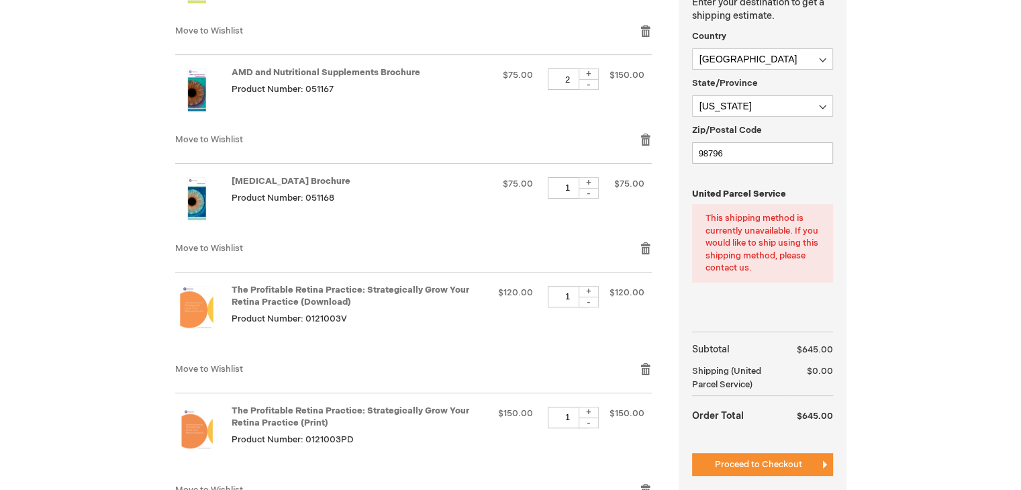
scroll to position [538, 0]
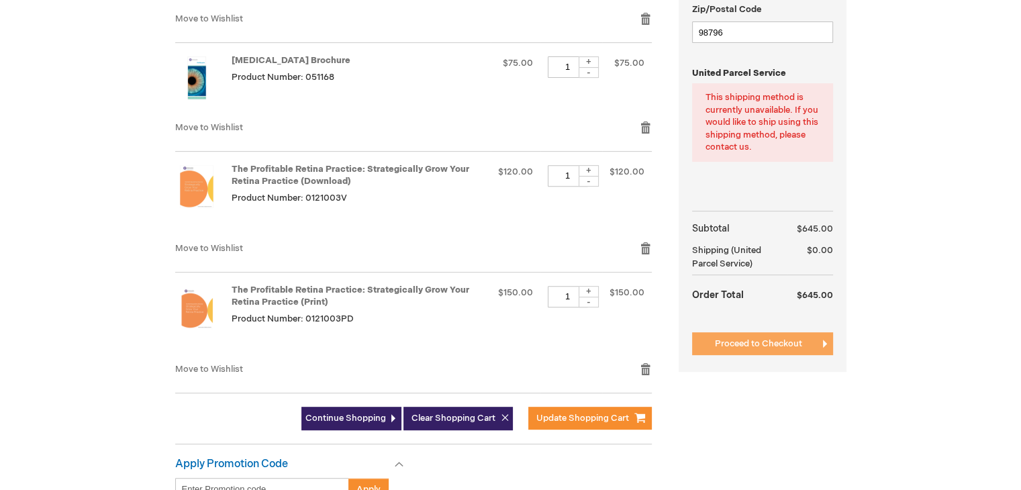
click at [754, 333] on button "Proceed to Checkout" at bounding box center [762, 343] width 141 height 23
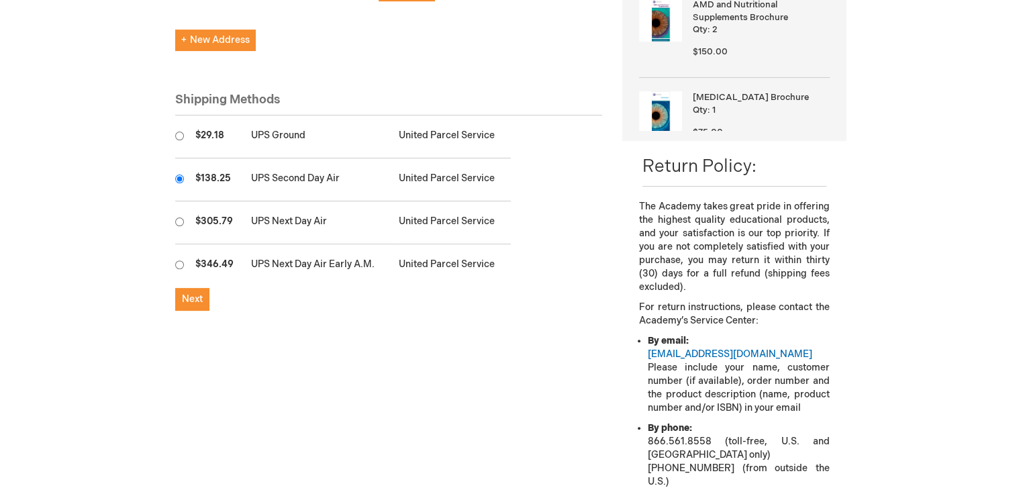
scroll to position [386, 0]
click at [173, 128] on main "Checkout Log In Close Log In Email Address Password Log In Forgot Your Password?" at bounding box center [510, 155] width 691 height 864
click at [180, 135] on input "radio" at bounding box center [179, 137] width 9 height 9
radio input "true"
radio input "false"
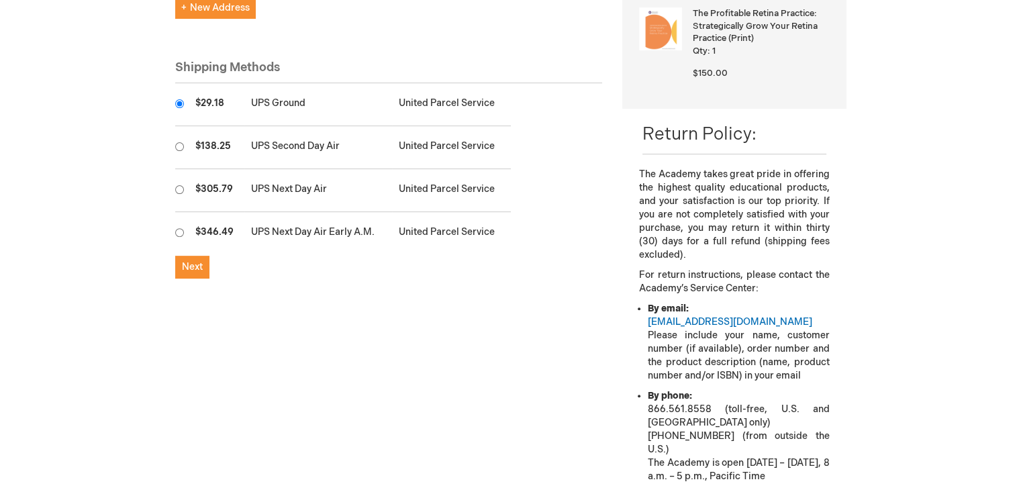
scroll to position [419, 0]
click at [191, 270] on span "Next" at bounding box center [192, 267] width 21 height 11
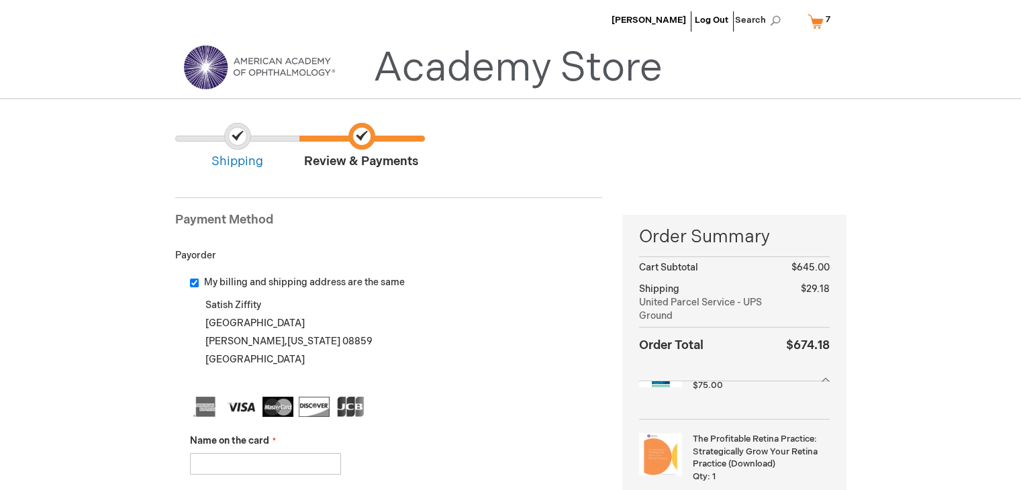
click at [503, 85] on link "Academy Store" at bounding box center [517, 68] width 289 height 48
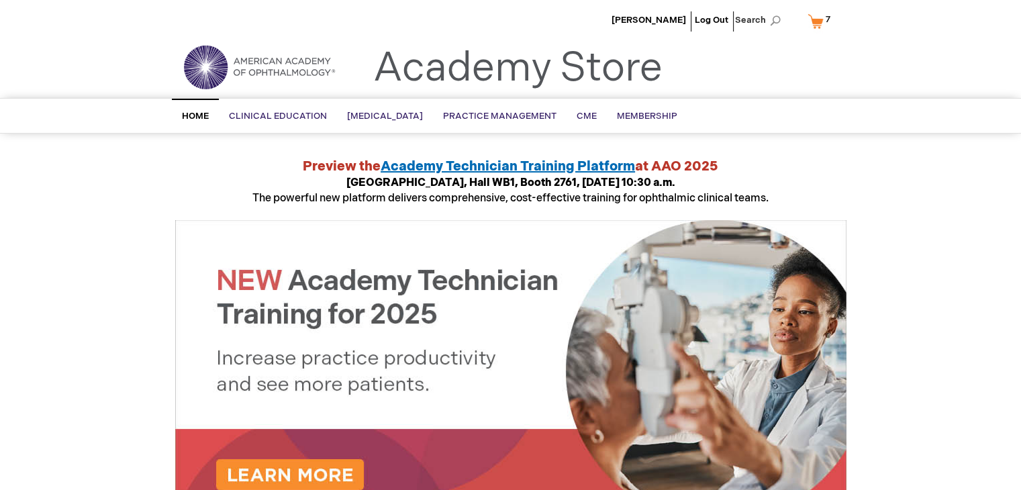
click at [813, 29] on link "My Cart 7 7 items" at bounding box center [821, 20] width 34 height 23
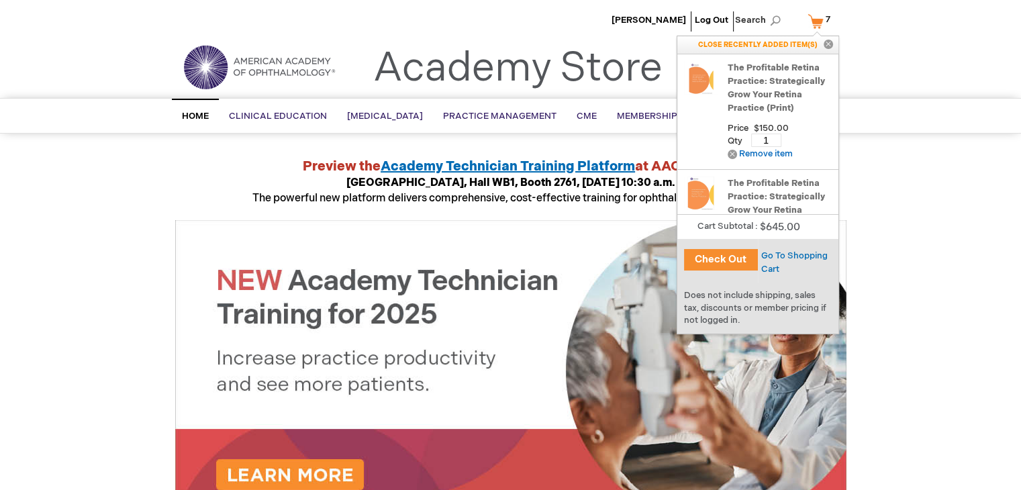
scroll to position [376, 0]
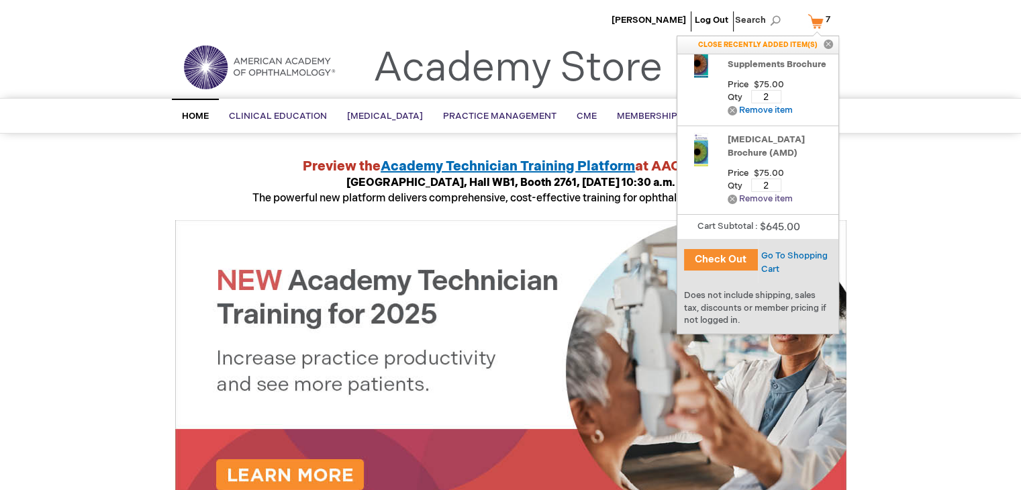
click at [770, 197] on link "Remove Remove item" at bounding box center [759, 199] width 65 height 10
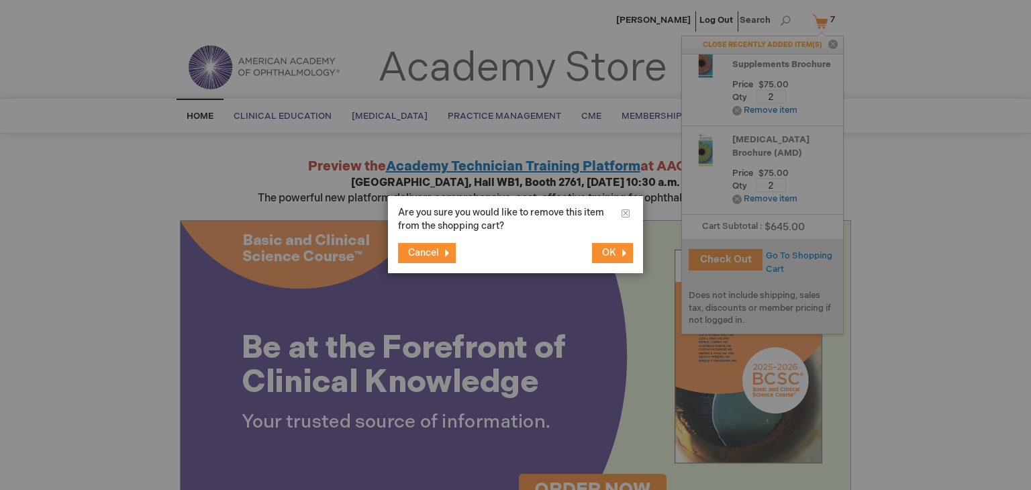
click at [601, 246] on button "OK" at bounding box center [612, 253] width 41 height 20
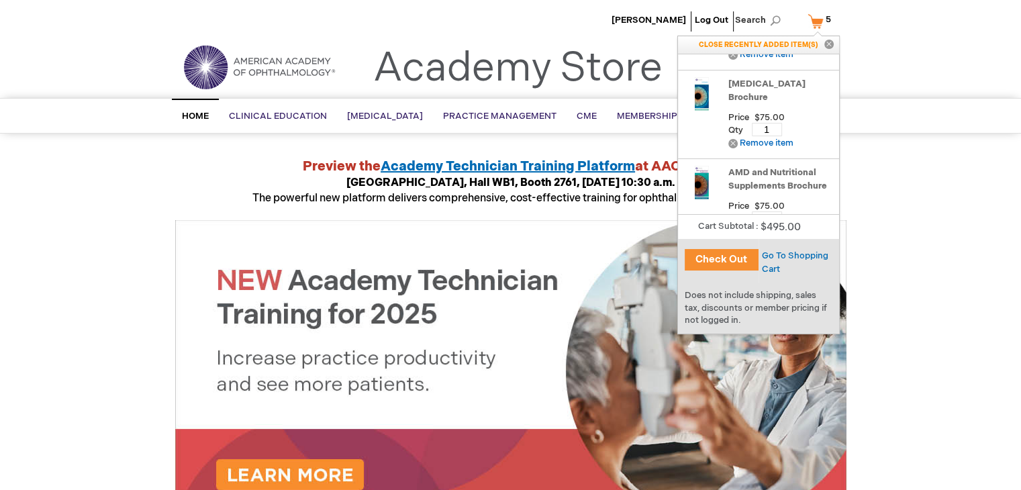
scroll to position [274, 0]
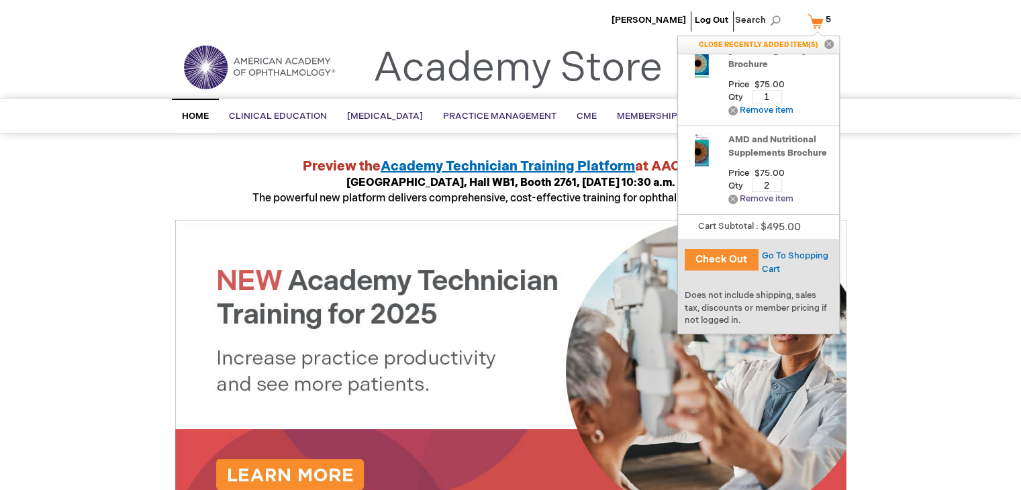
click at [786, 196] on link "Remove Remove item" at bounding box center [760, 199] width 65 height 10
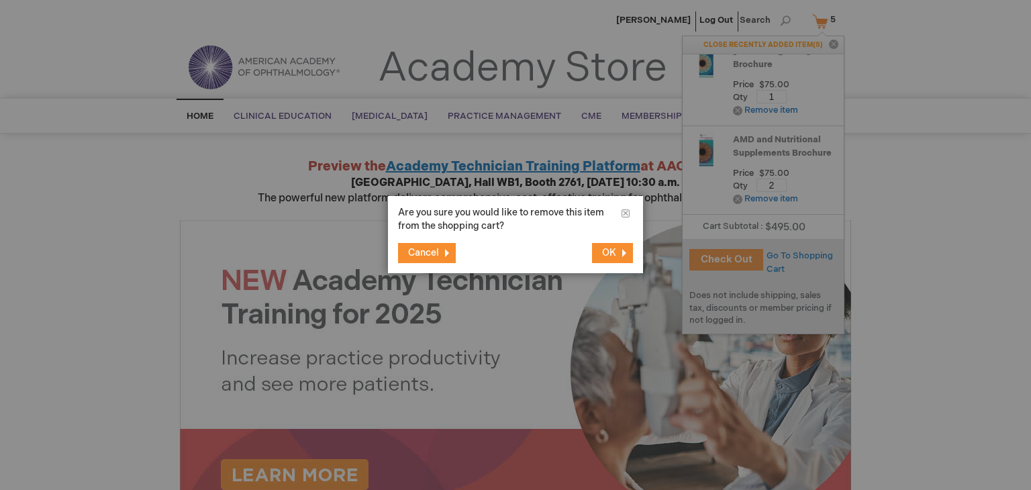
click at [628, 249] on button "OK" at bounding box center [612, 253] width 41 height 20
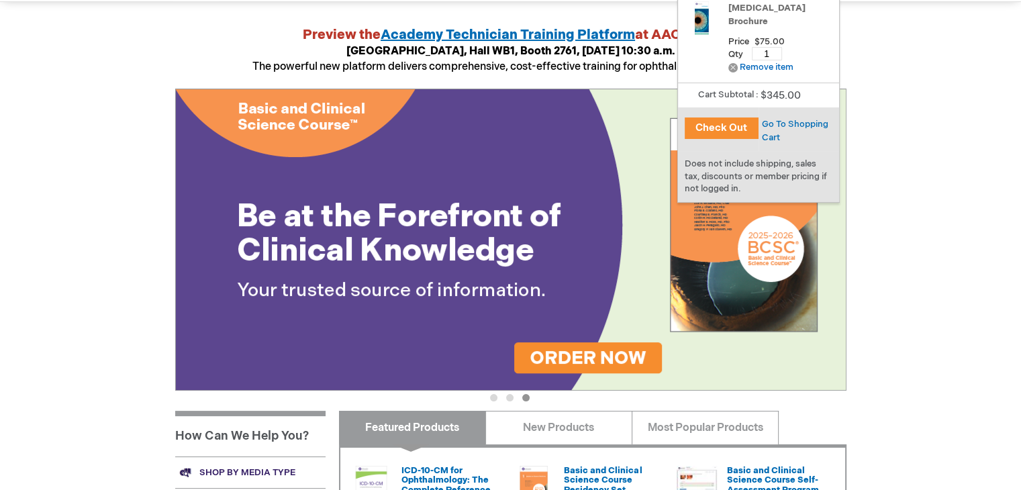
scroll to position [225, 0]
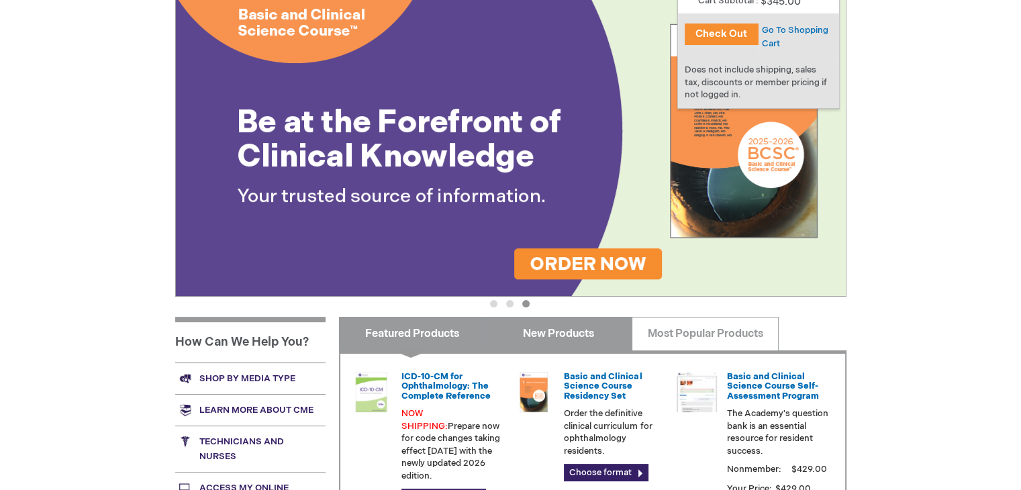
click at [582, 337] on link "New Products" at bounding box center [558, 334] width 147 height 34
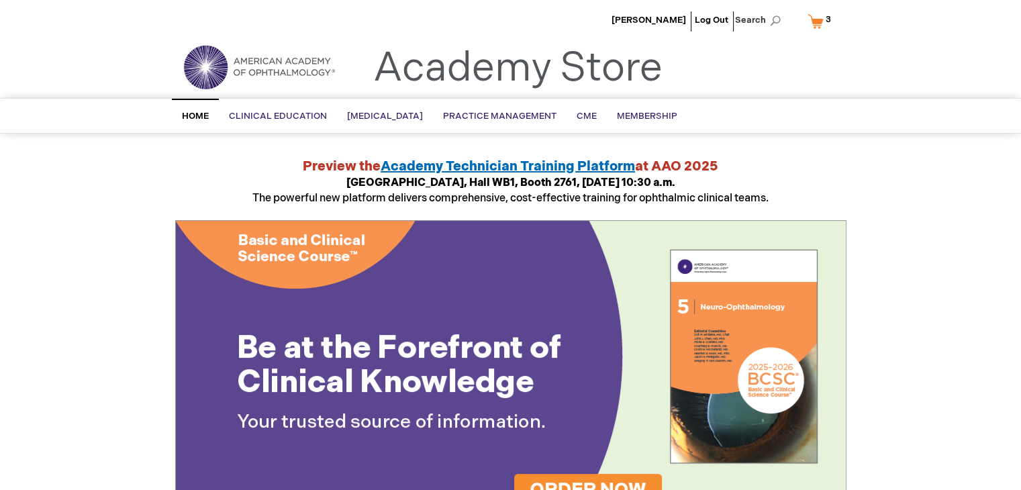
scroll to position [526, 0]
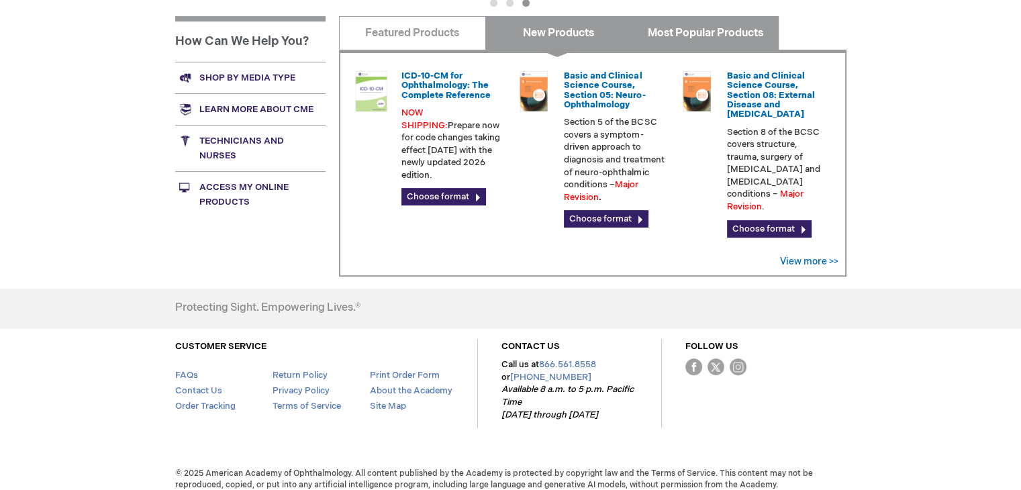
click at [748, 28] on link "Most Popular Products" at bounding box center [704, 33] width 147 height 34
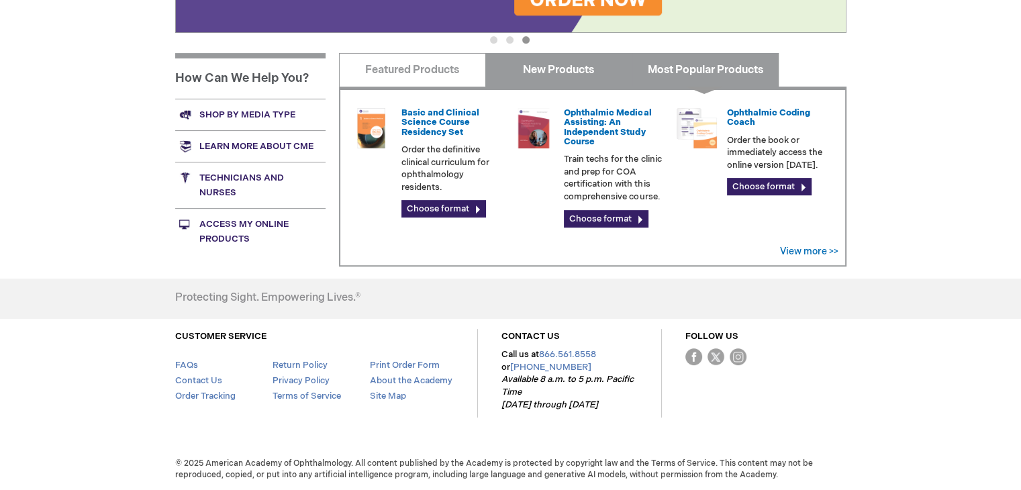
click at [598, 68] on link "New Products" at bounding box center [558, 70] width 147 height 34
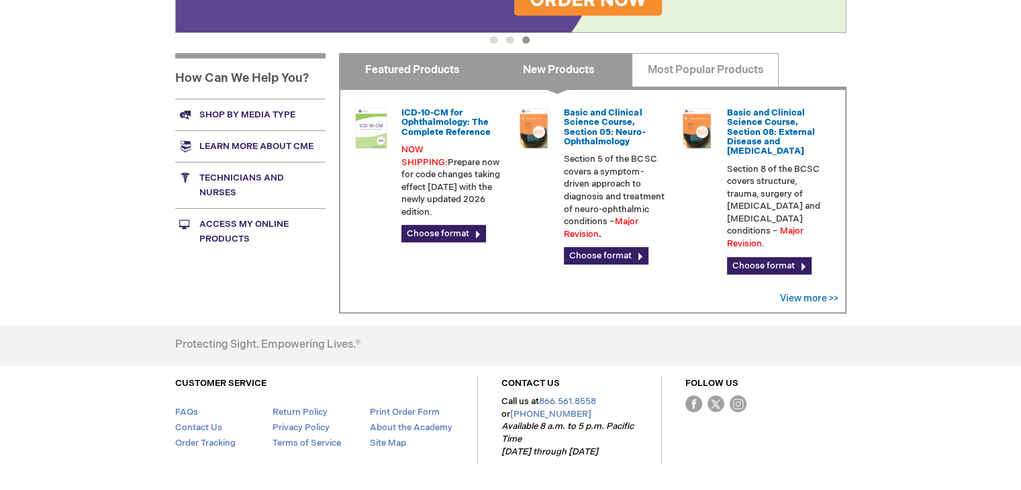
click at [459, 76] on link "Featured Products" at bounding box center [412, 70] width 147 height 34
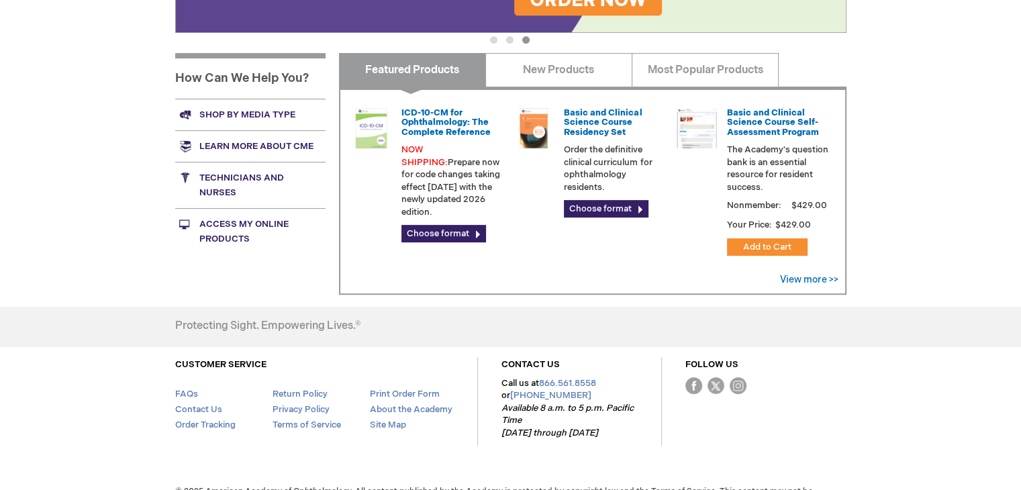
click at [502, 38] on ul "1 2 3" at bounding box center [510, 42] width 671 height 13
click at [513, 36] on button "2" at bounding box center [509, 39] width 7 height 7
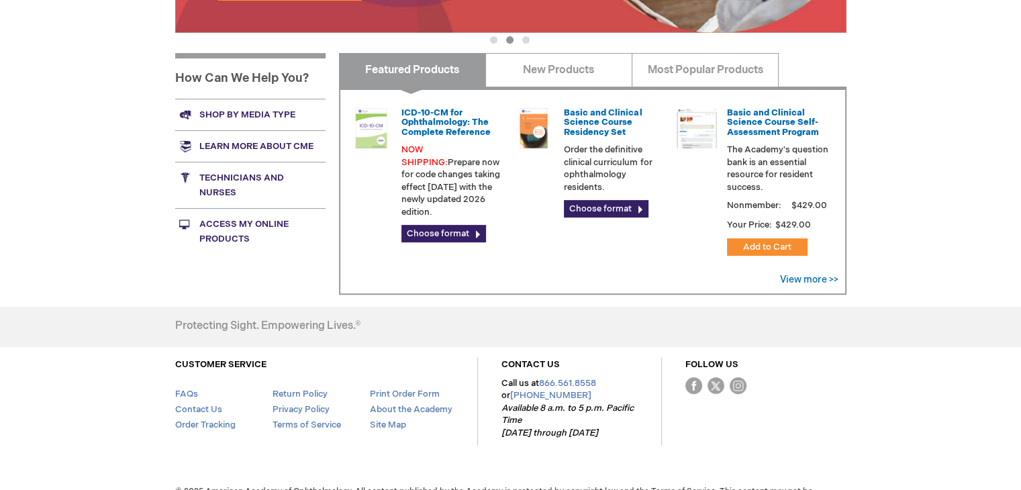
click at [491, 38] on button "1" at bounding box center [493, 39] width 7 height 7
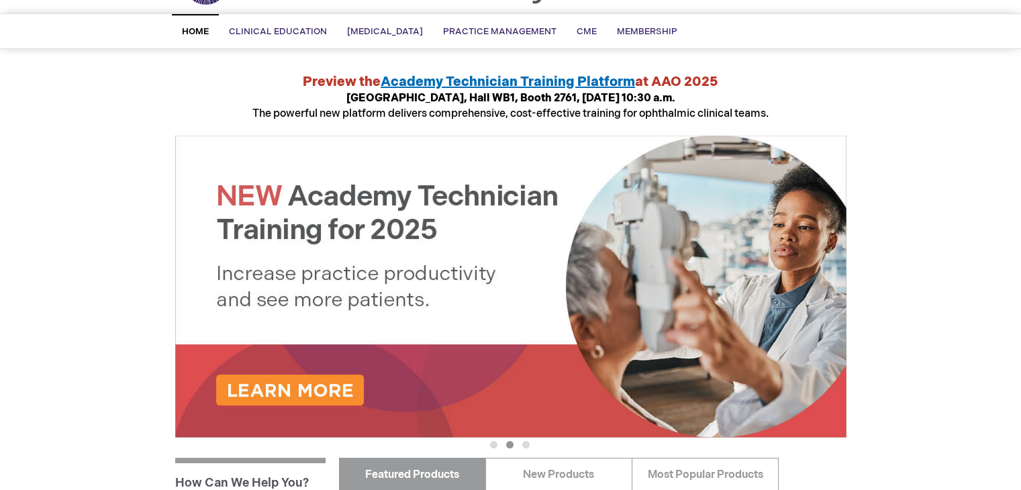
scroll to position [0, 0]
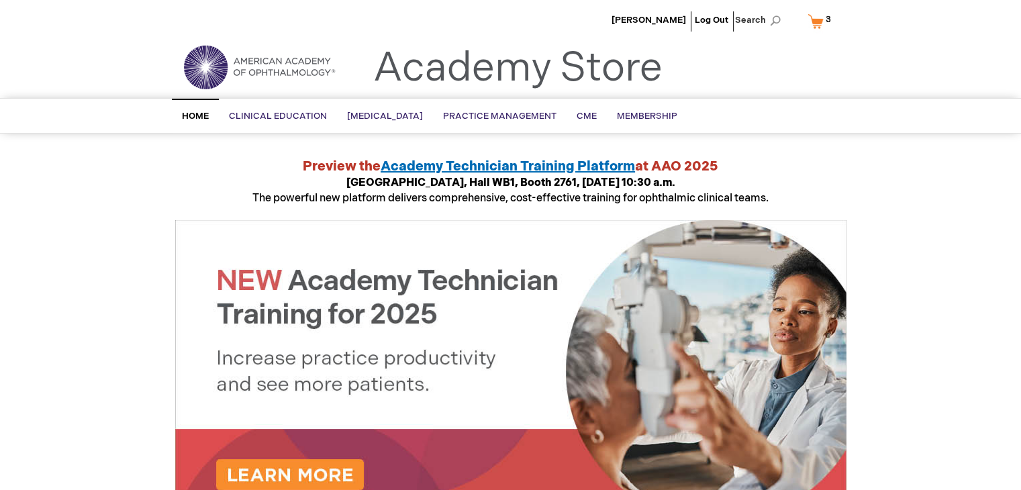
click at [802, 13] on ul "Satish Ziffity Log Out Search" at bounding box center [510, 23] width 691 height 47
click at [820, 23] on link "My Cart 3 3 items" at bounding box center [821, 20] width 35 height 23
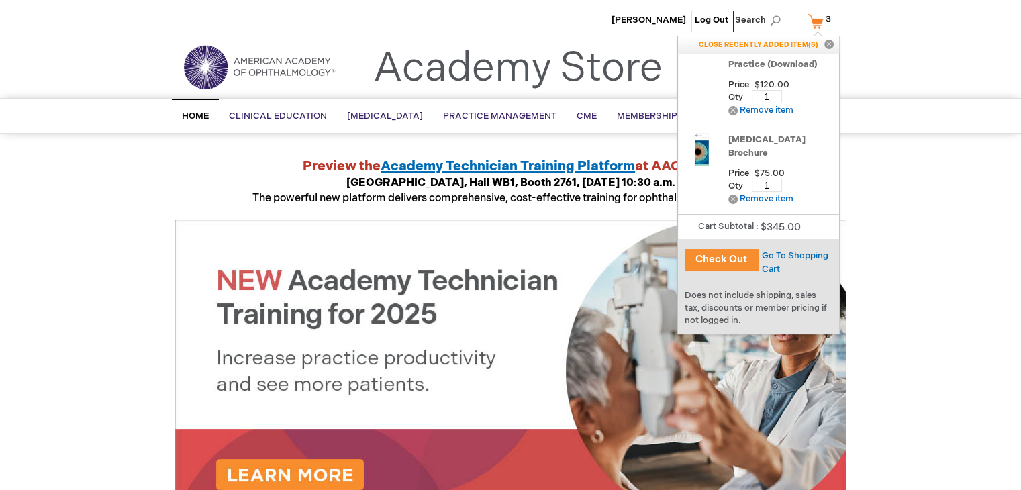
click at [734, 259] on button "Check Out" at bounding box center [721, 259] width 74 height 21
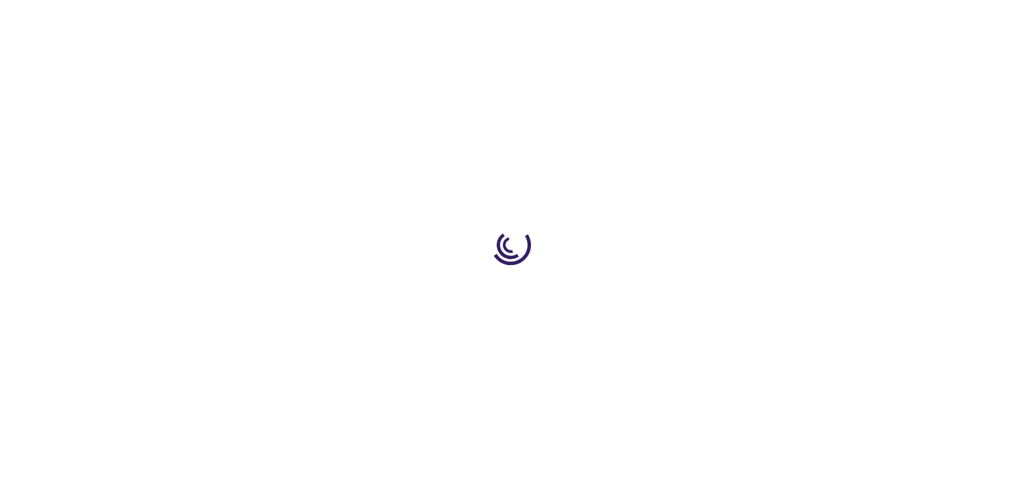
select select "US"
select select "31"
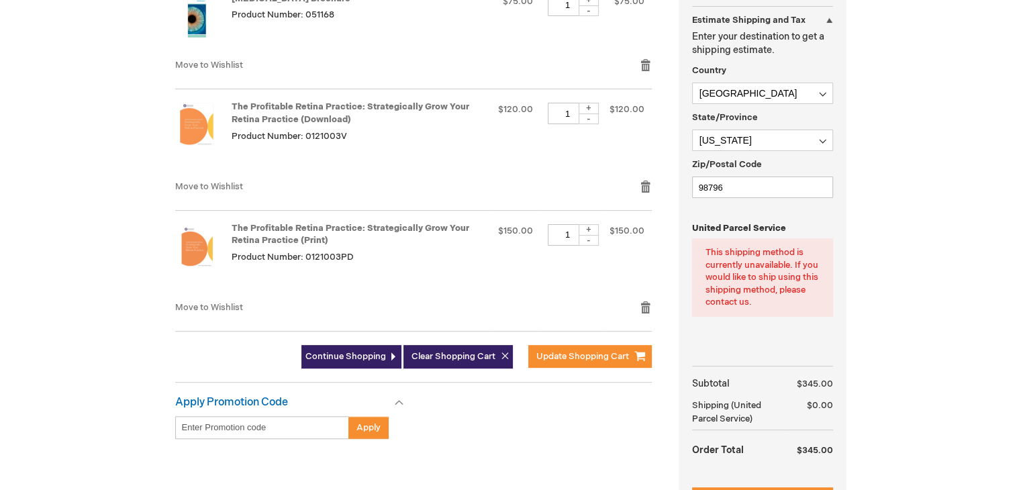
scroll to position [423, 0]
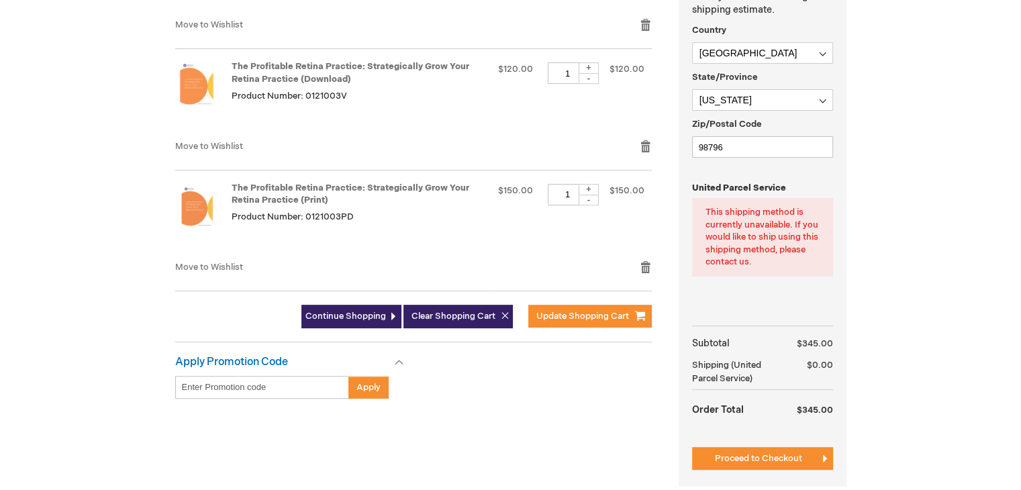
click at [784, 437] on div "Summary Estimate Shipping and Tax Estimate Shipping and Tax Enter your destinat…" at bounding box center [762, 202] width 168 height 567
click at [786, 441] on div "Summary Estimate Shipping and Tax Estimate Shipping and Tax Enter your destinat…" at bounding box center [762, 202] width 168 height 567
click at [786, 458] on span "Proceed to Checkout" at bounding box center [758, 458] width 87 height 11
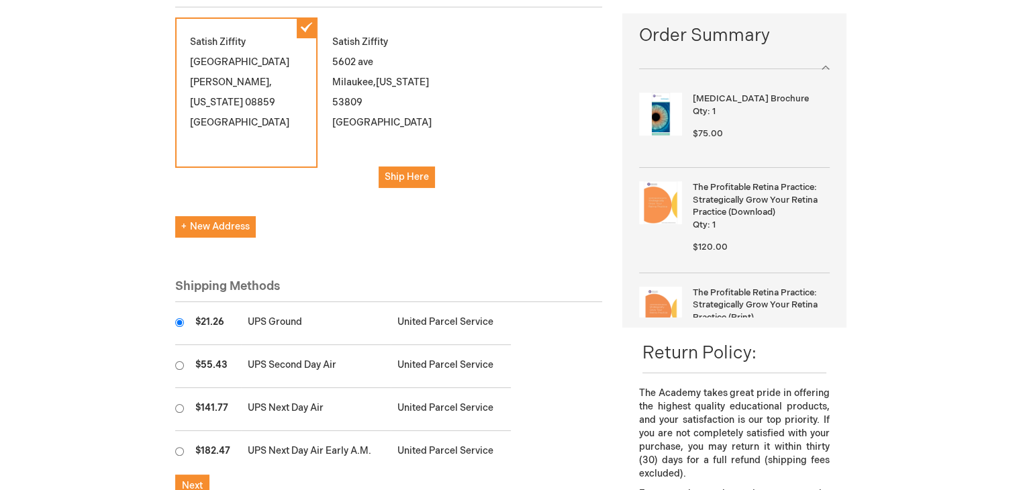
scroll to position [322, 0]
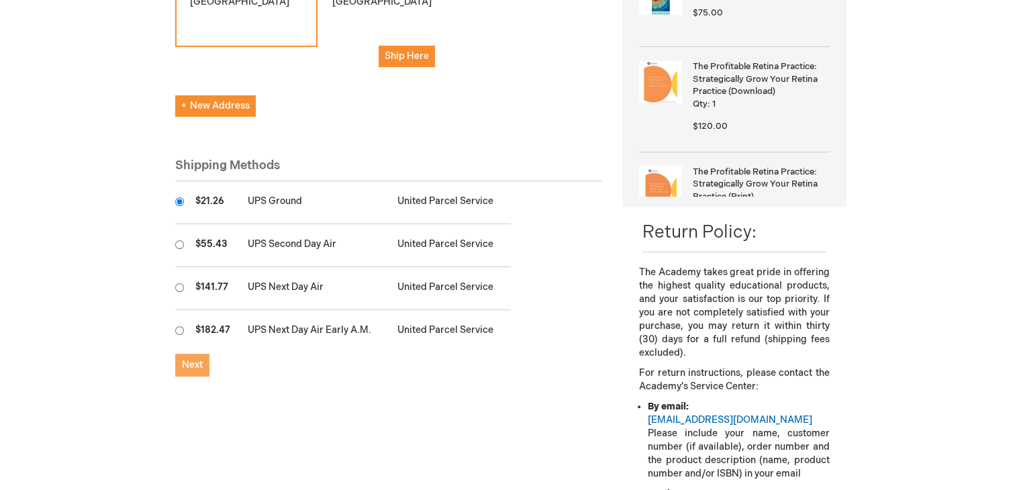
click at [197, 359] on span "Next" at bounding box center [192, 364] width 21 height 11
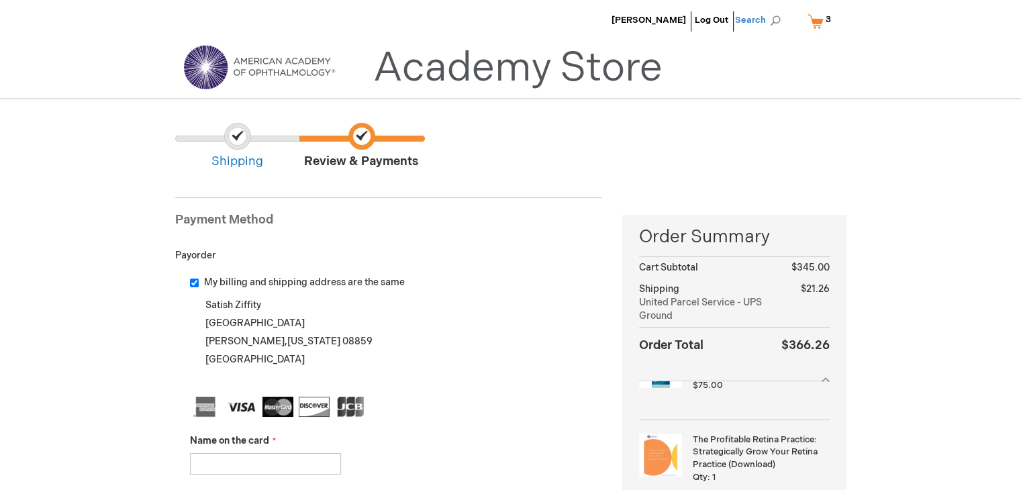
click at [746, 7] on span "Search" at bounding box center [760, 20] width 51 height 27
type input "e"
click at [477, 81] on link "Academy Store" at bounding box center [517, 68] width 289 height 48
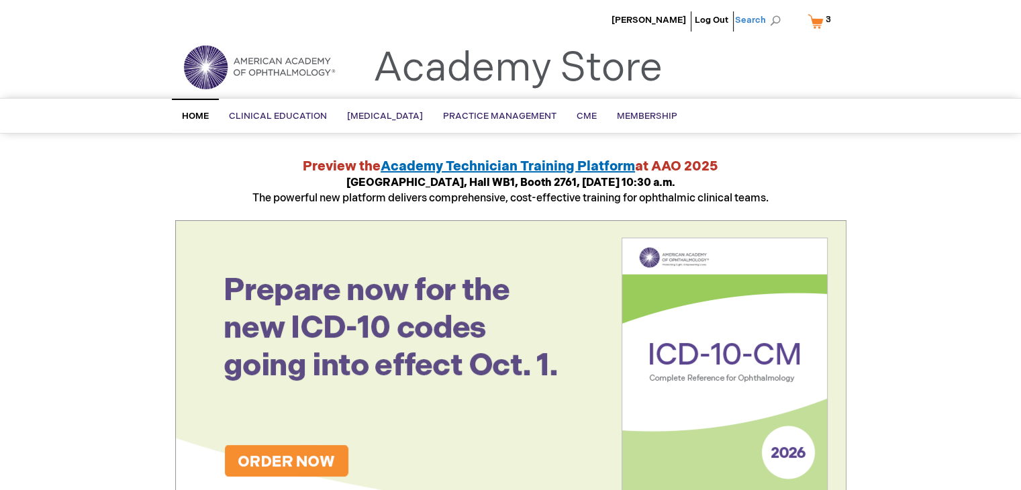
click at [781, 28] on span "Search" at bounding box center [760, 20] width 51 height 27
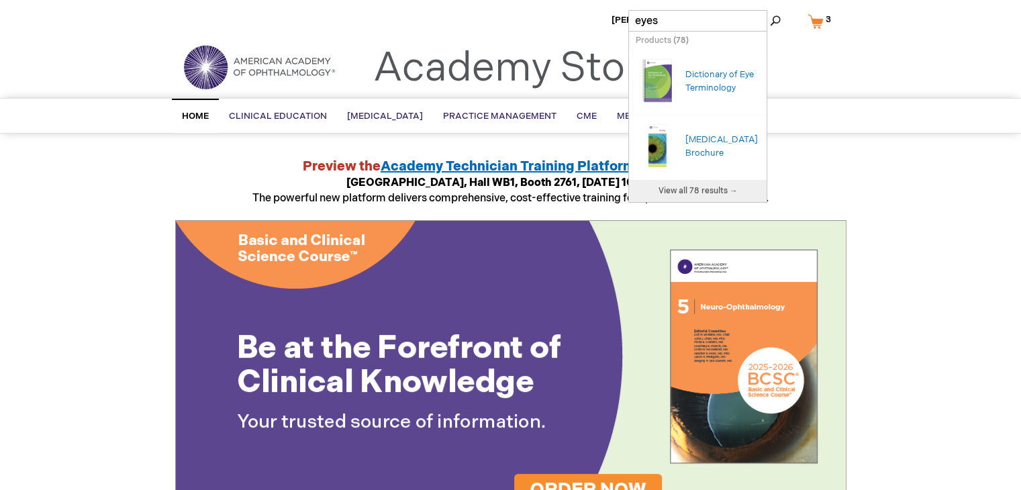
type input "eyes"
click at [770, 10] on button "Search" at bounding box center [775, 20] width 11 height 21
